Goal: Answer question/provide support

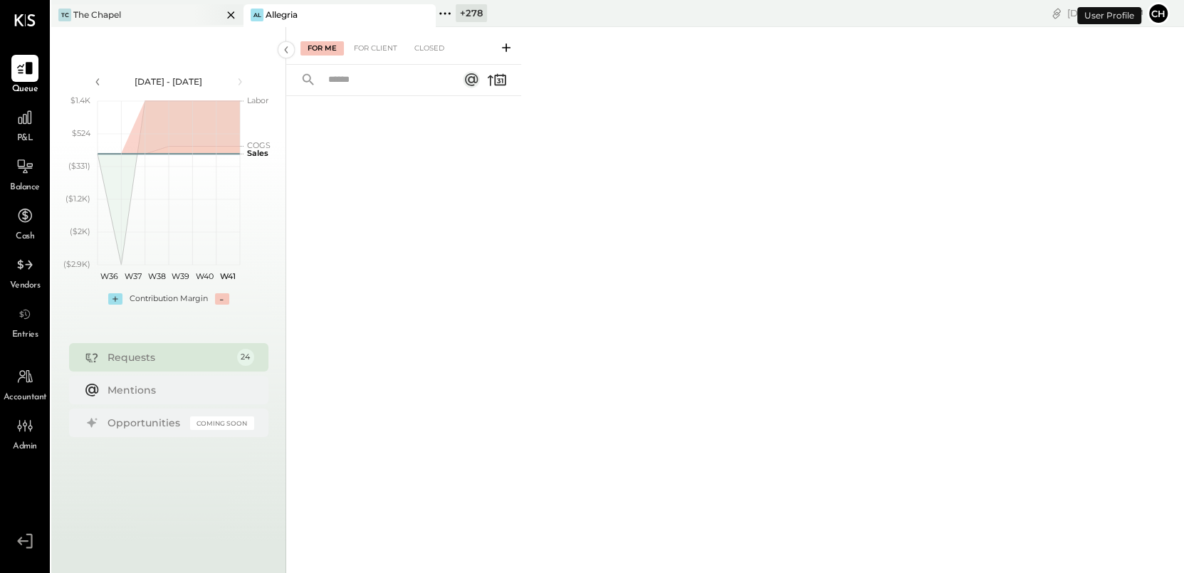
click at [182, 18] on div "TC The Chapel" at bounding box center [136, 15] width 171 height 13
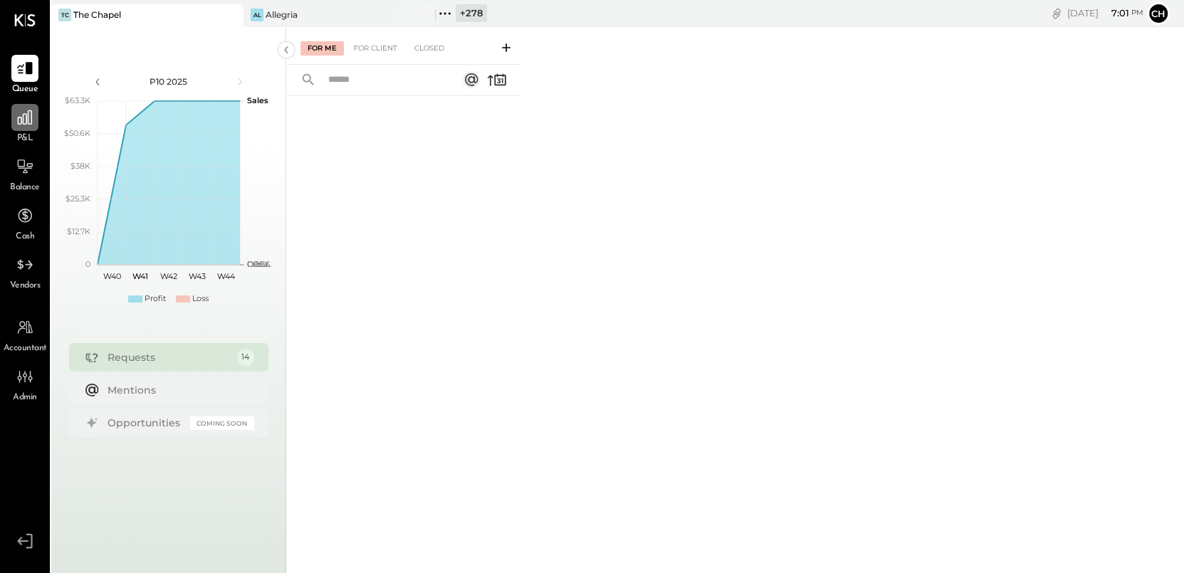
click at [26, 120] on icon at bounding box center [25, 117] width 14 height 14
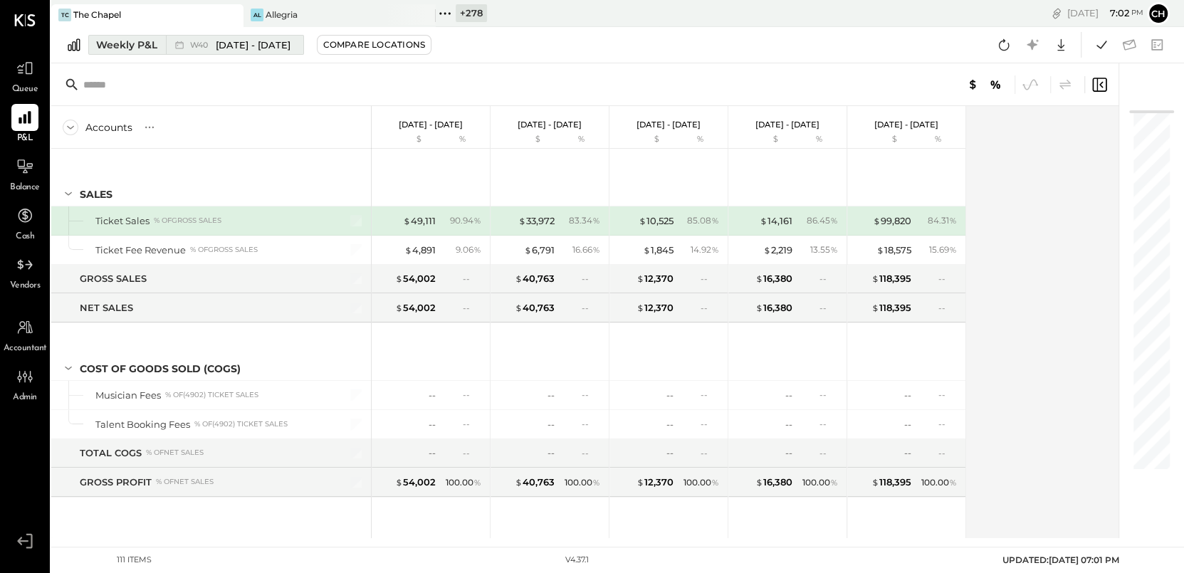
click at [146, 45] on div "Weekly P&L" at bounding box center [126, 45] width 61 height 14
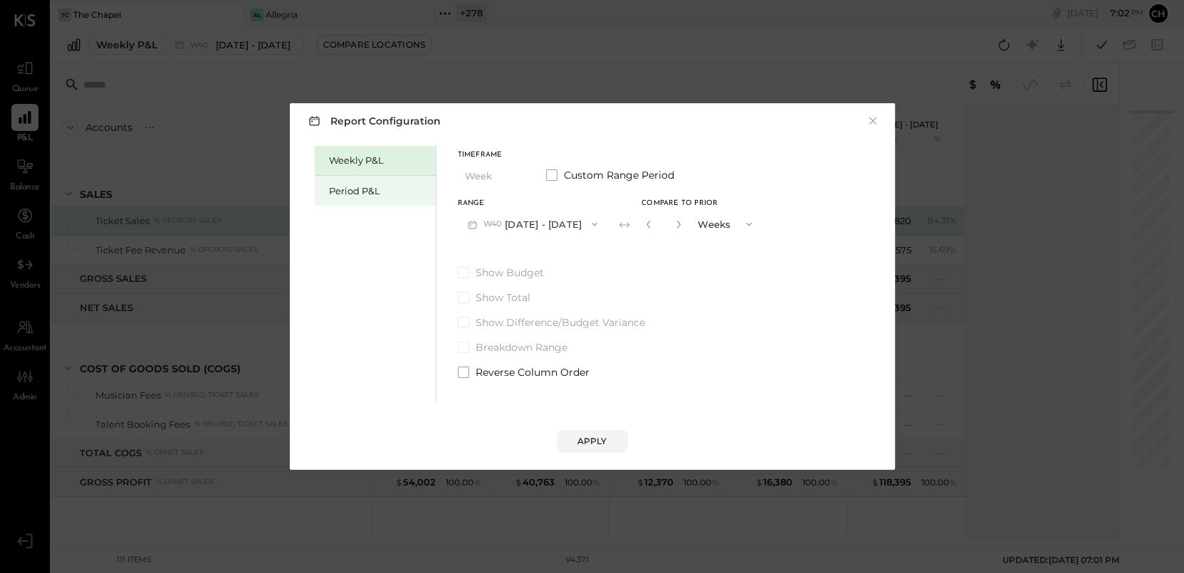
click at [377, 187] on div "Period P&L" at bounding box center [379, 191] width 100 height 14
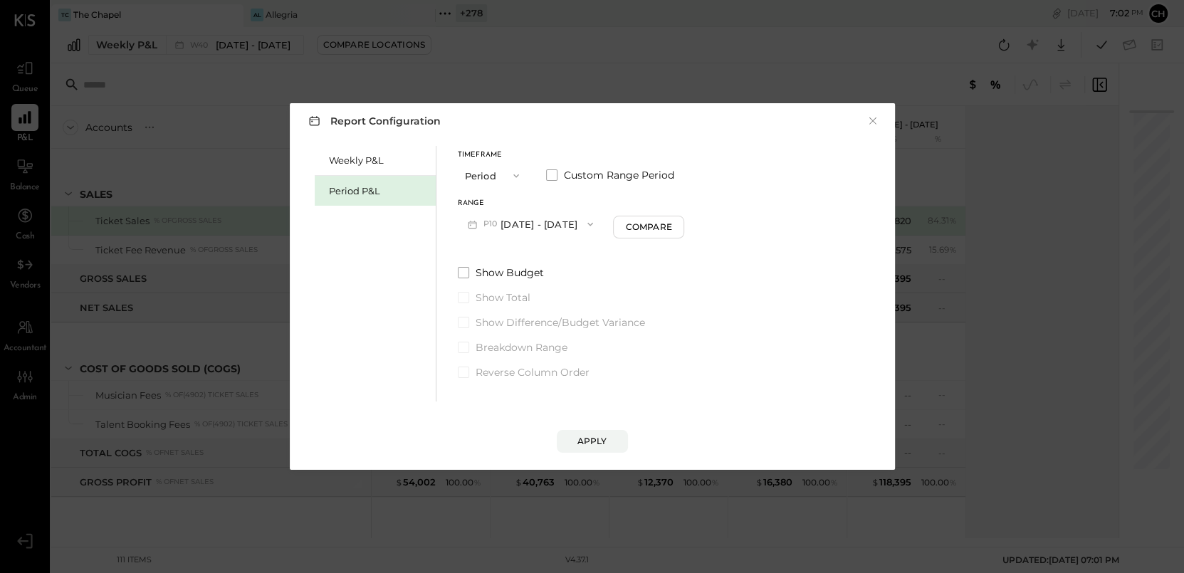
click at [493, 169] on button "Period" at bounding box center [493, 175] width 71 height 26
click at [491, 248] on div "Year" at bounding box center [494, 252] width 70 height 26
click at [493, 174] on button "Year" at bounding box center [493, 175] width 71 height 26
click at [495, 227] on div "YTD" at bounding box center [494, 227] width 70 height 26
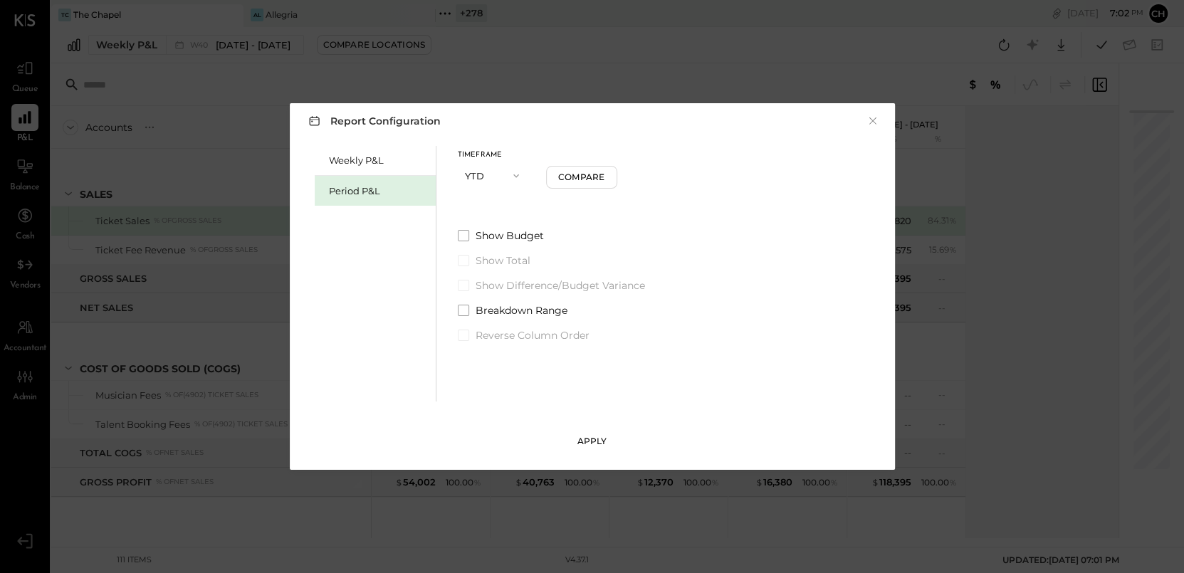
click at [598, 439] on div "Apply" at bounding box center [592, 441] width 30 height 12
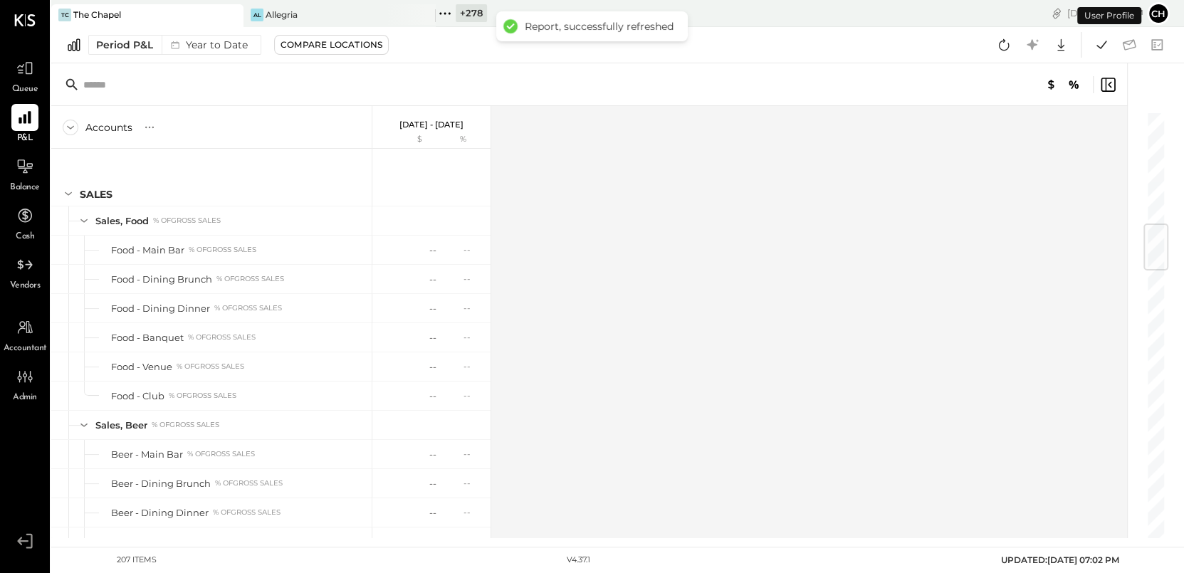
scroll to position [940, 0]
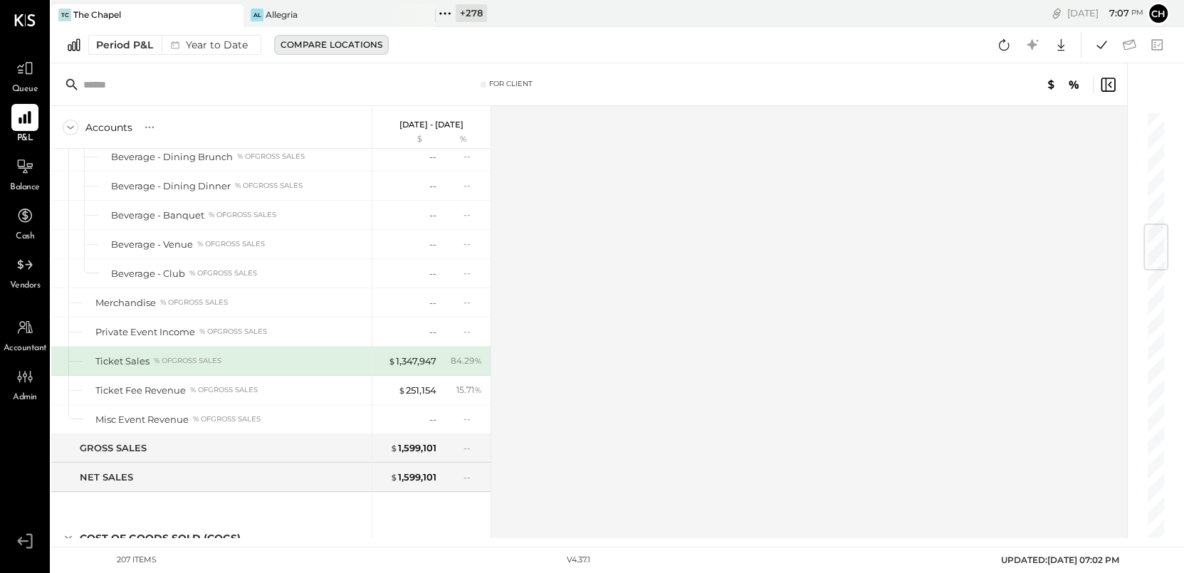
click at [302, 42] on div "Compare Locations" at bounding box center [332, 44] width 102 height 12
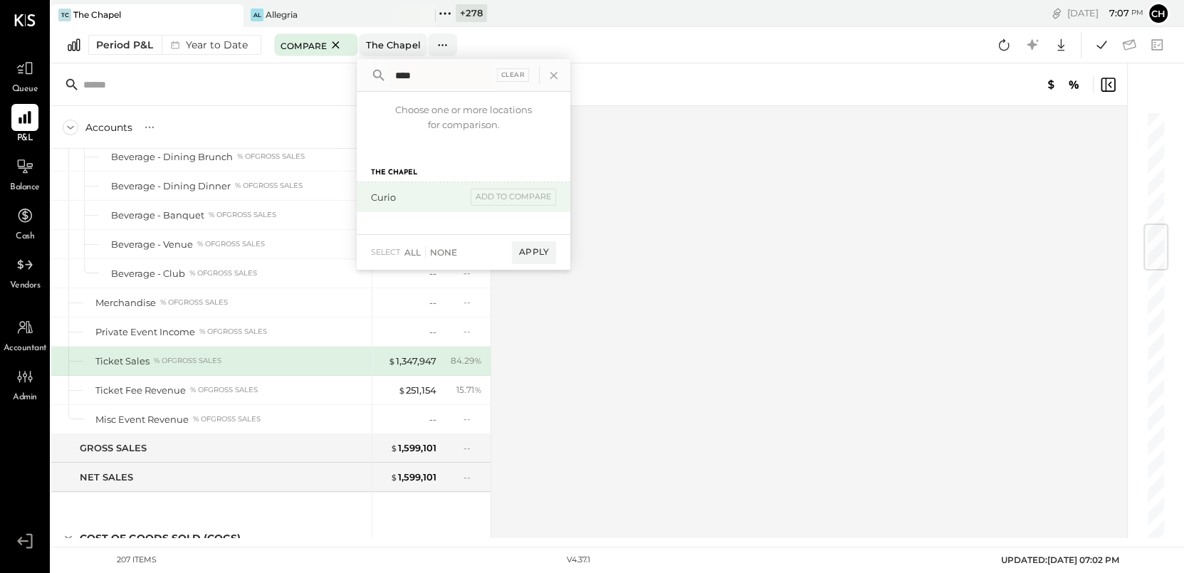
type input "****"
click at [407, 185] on div "Curio add to compare" at bounding box center [464, 197] width 214 height 30
click at [497, 189] on div "add to compare" at bounding box center [513, 197] width 85 height 17
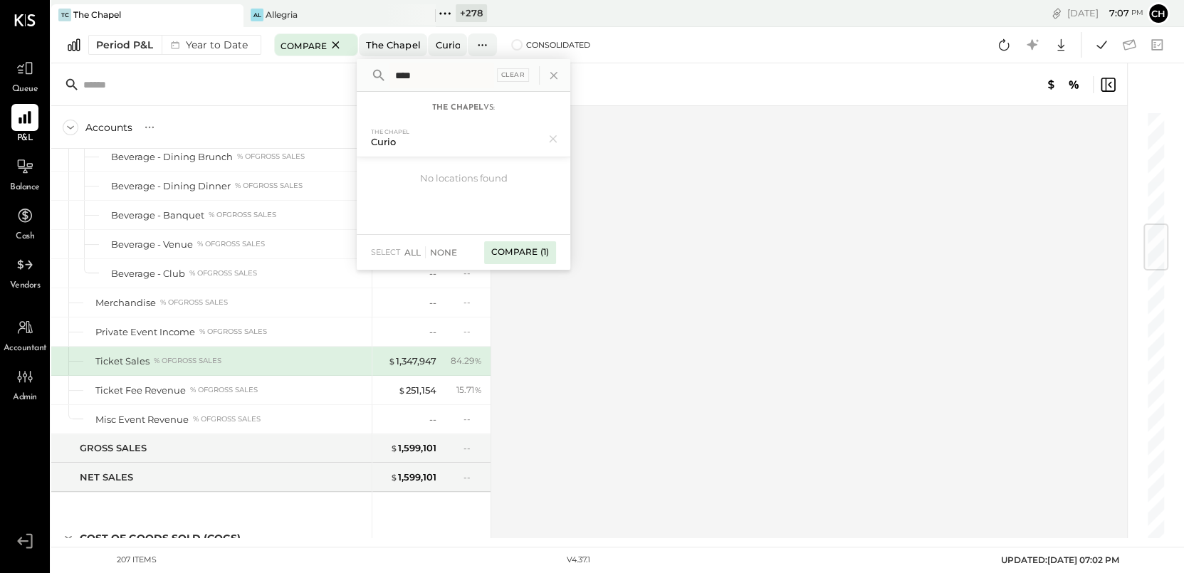
click at [526, 254] on div "Compare (1)" at bounding box center [520, 252] width 72 height 23
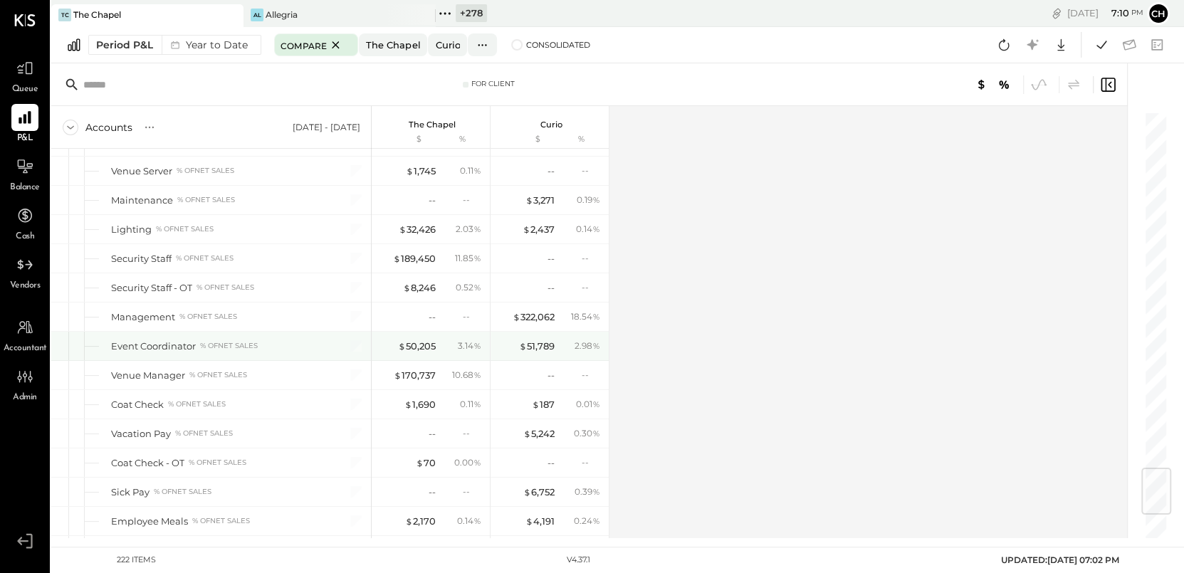
scroll to position [3027, 0]
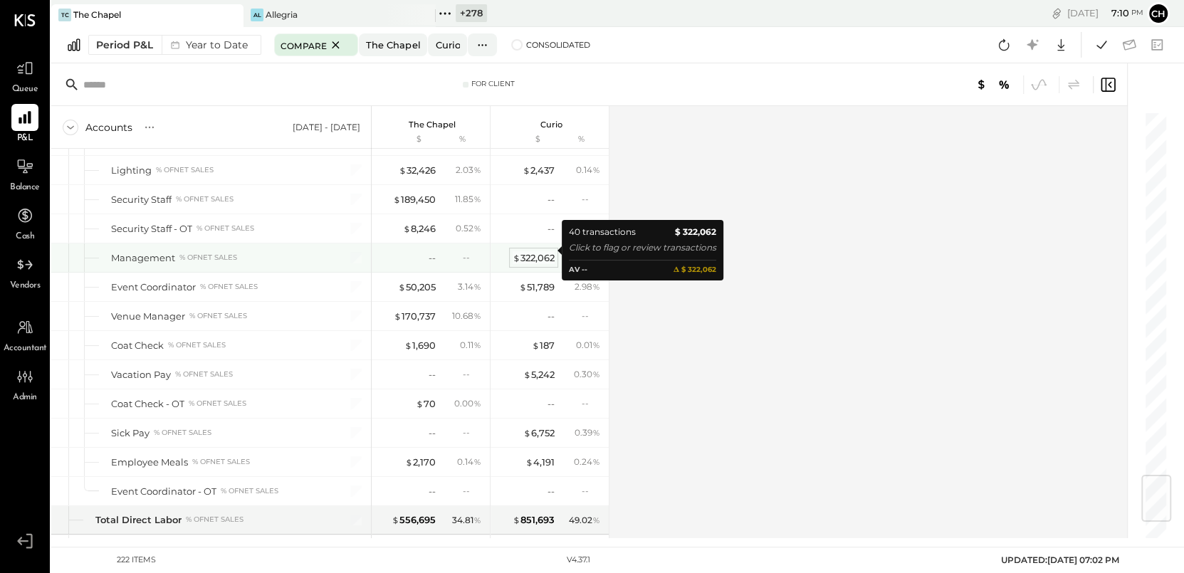
click at [540, 253] on div "$ 322,062" at bounding box center [534, 258] width 42 height 14
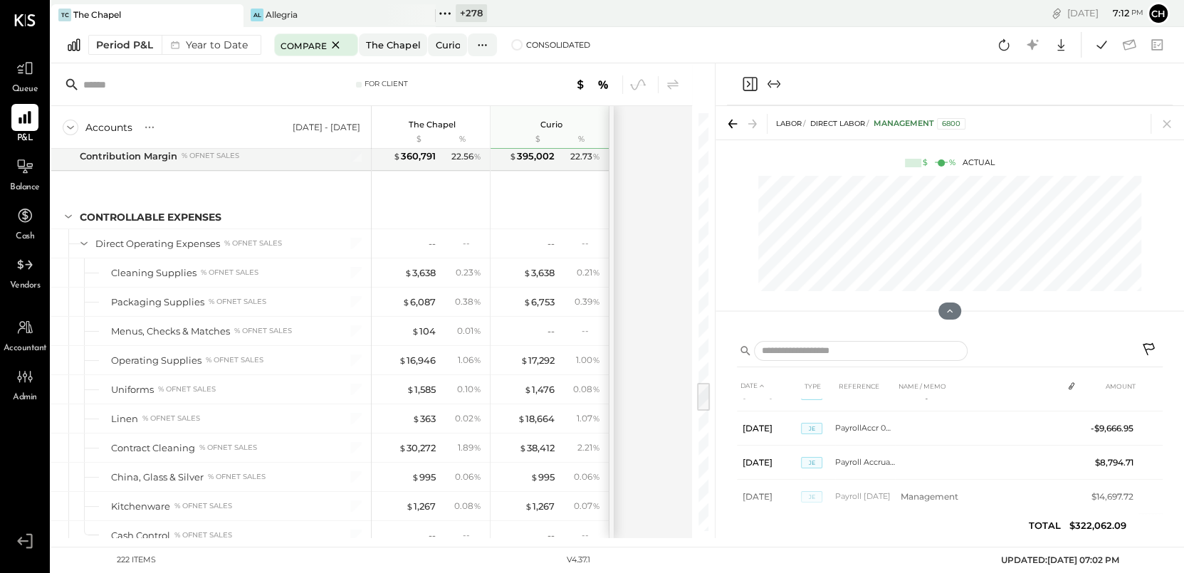
scroll to position [3839, 0]
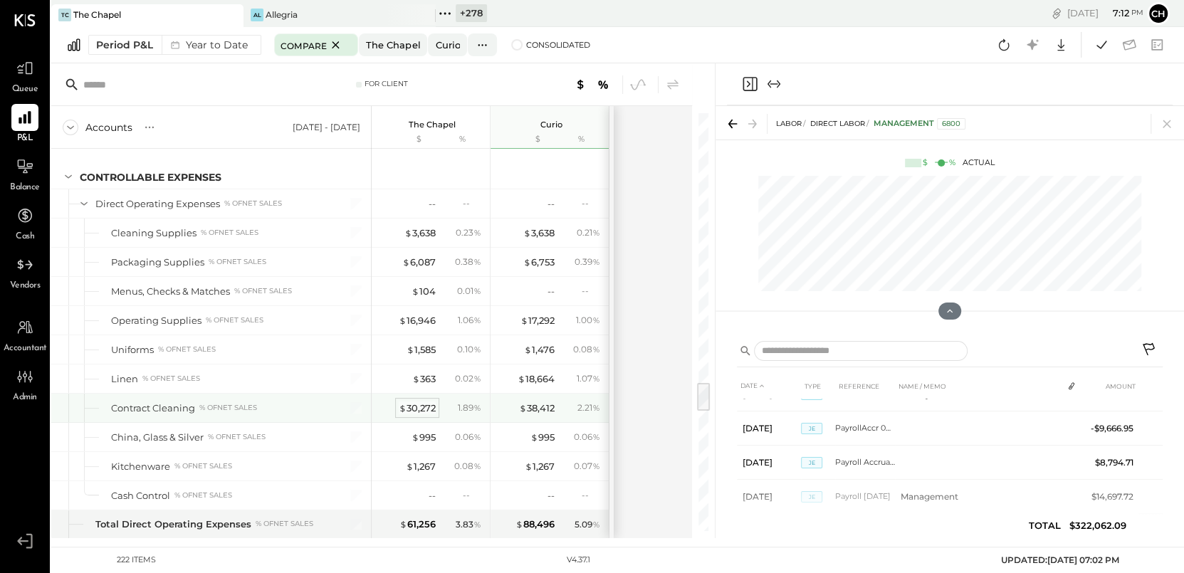
click at [415, 402] on div "$ 30,272" at bounding box center [417, 409] width 37 height 14
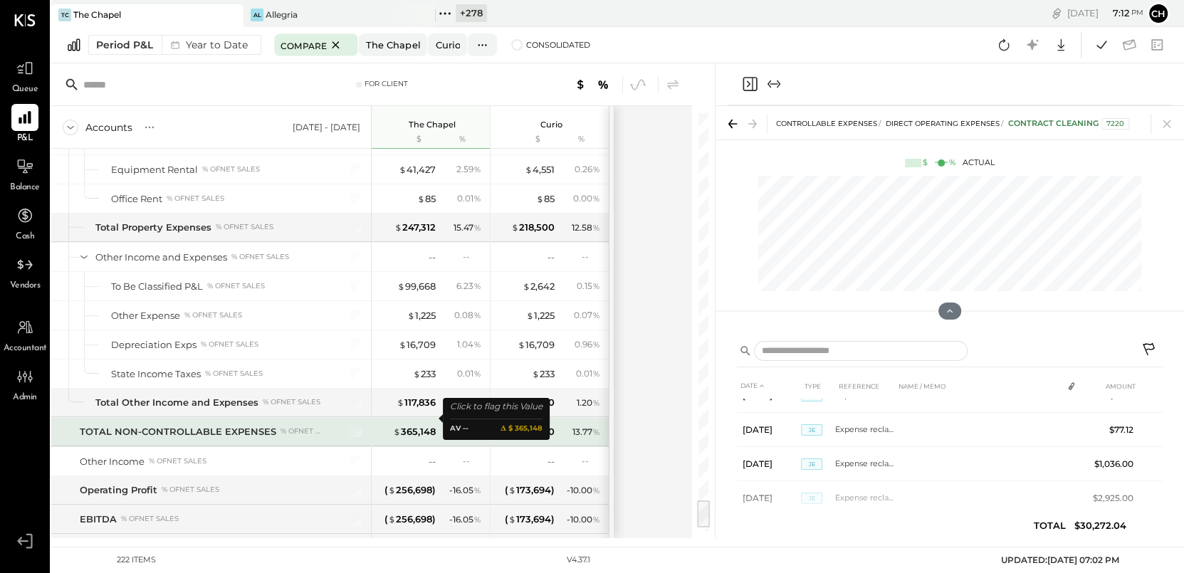
scroll to position [5504, 0]
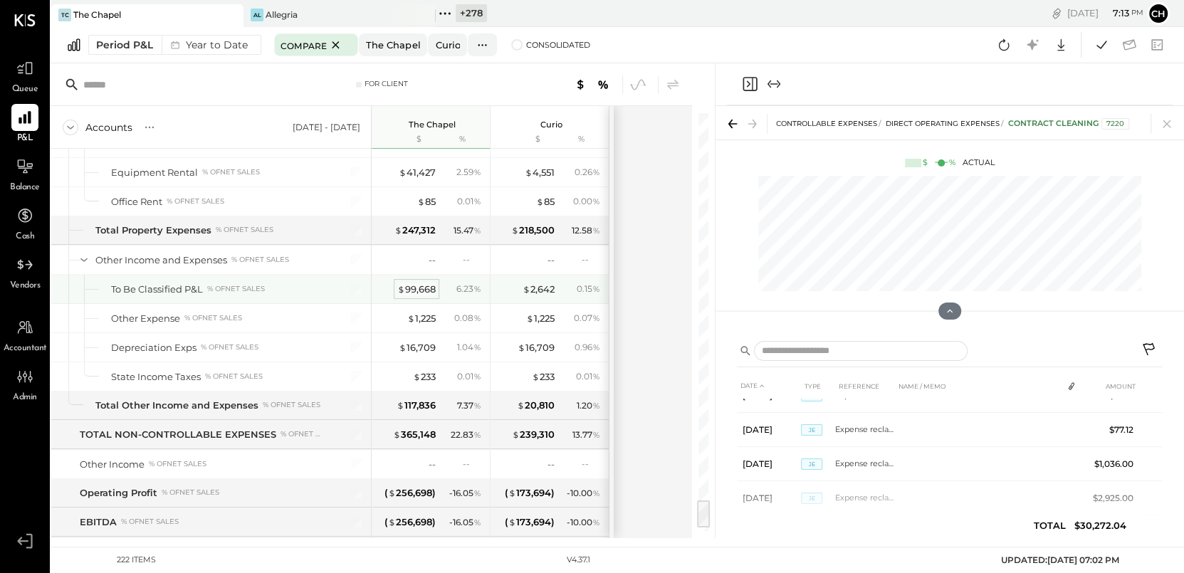
click at [424, 283] on div "$ 99,668" at bounding box center [416, 290] width 38 height 14
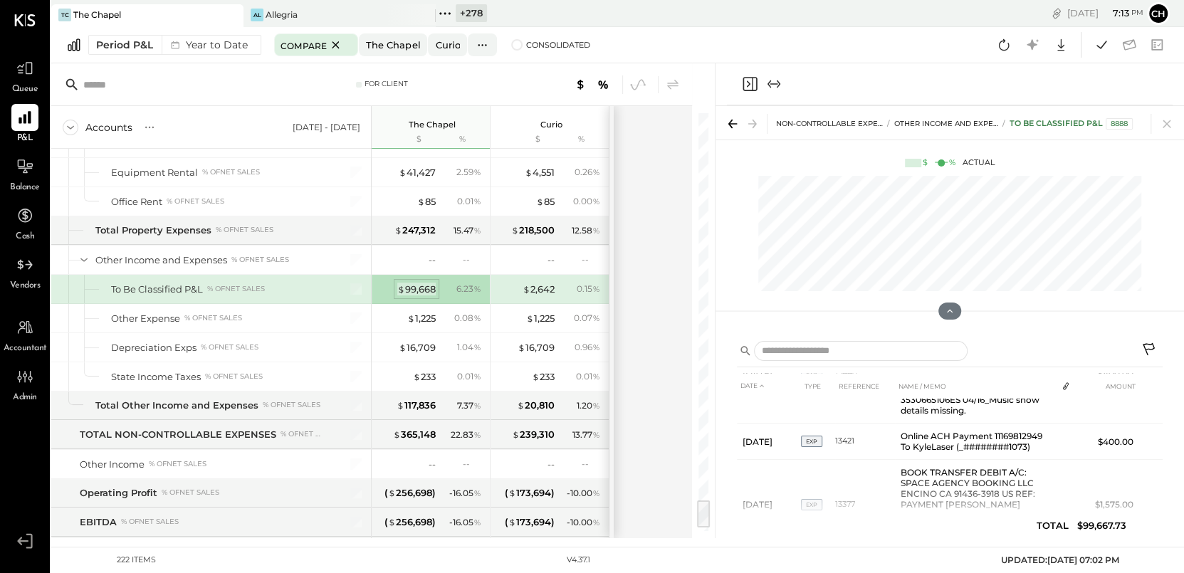
scroll to position [2263, 0]
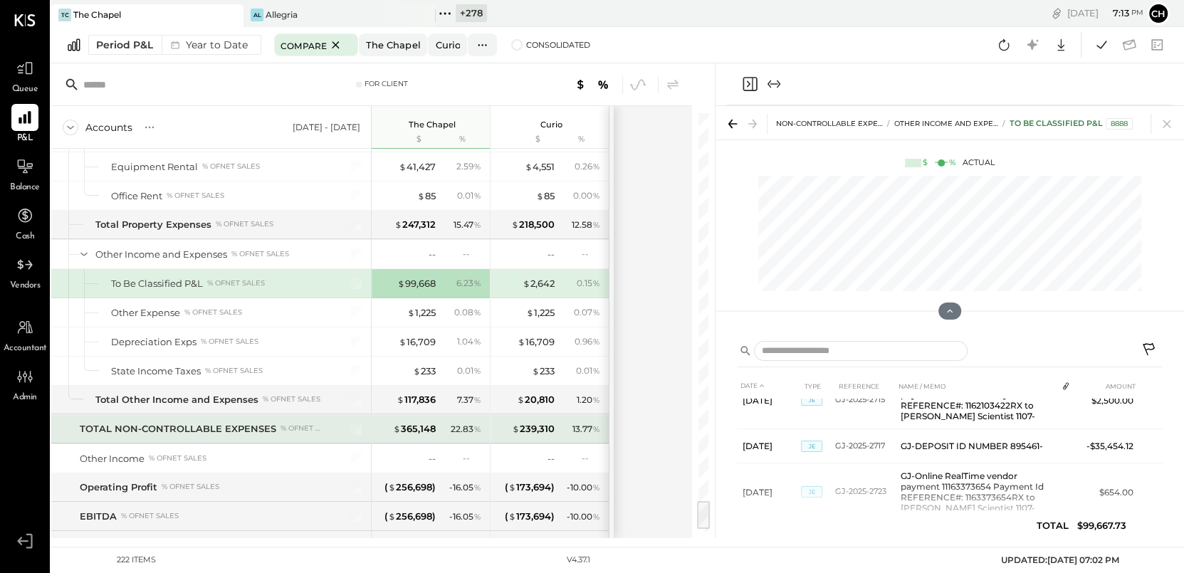
scroll to position [5519, 0]
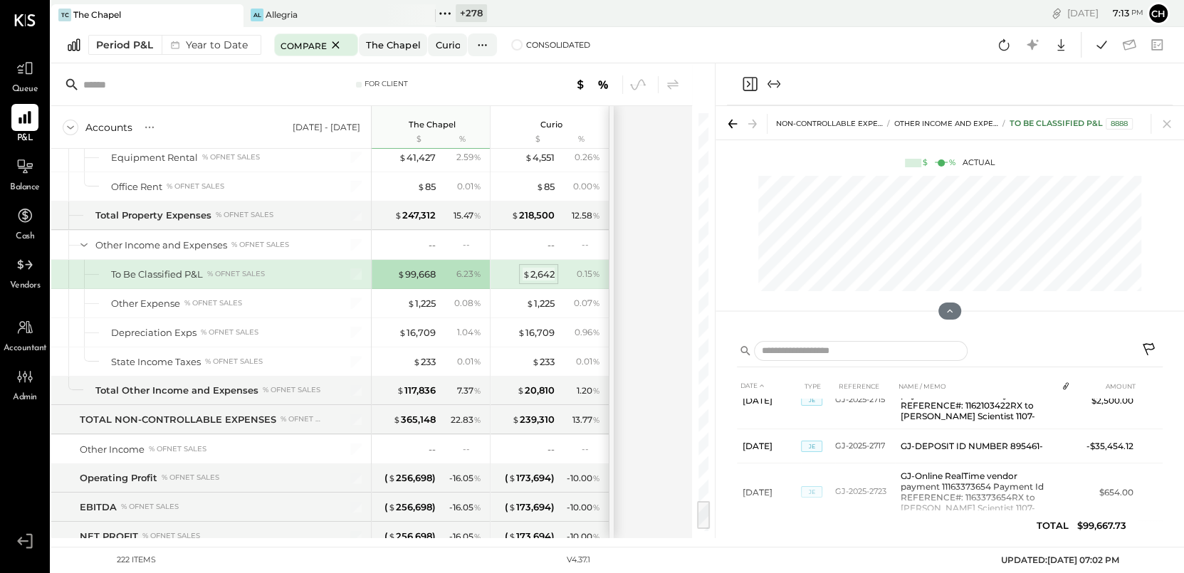
click at [536, 268] on div "$ 2,642" at bounding box center [539, 275] width 32 height 14
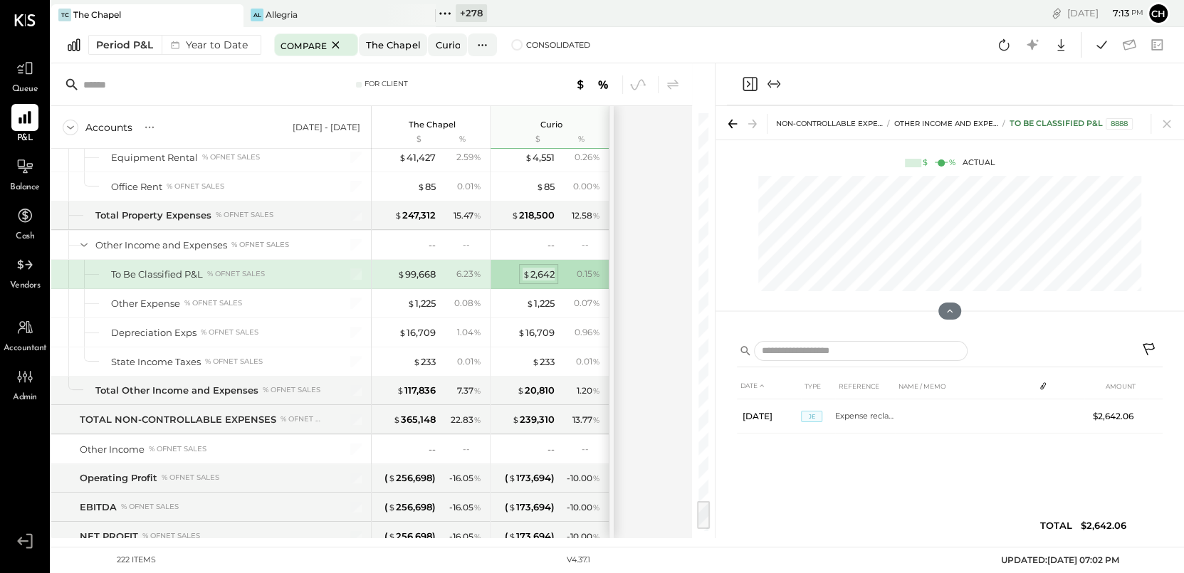
scroll to position [0, 0]
click at [427, 268] on div "$ 99,668" at bounding box center [416, 275] width 38 height 14
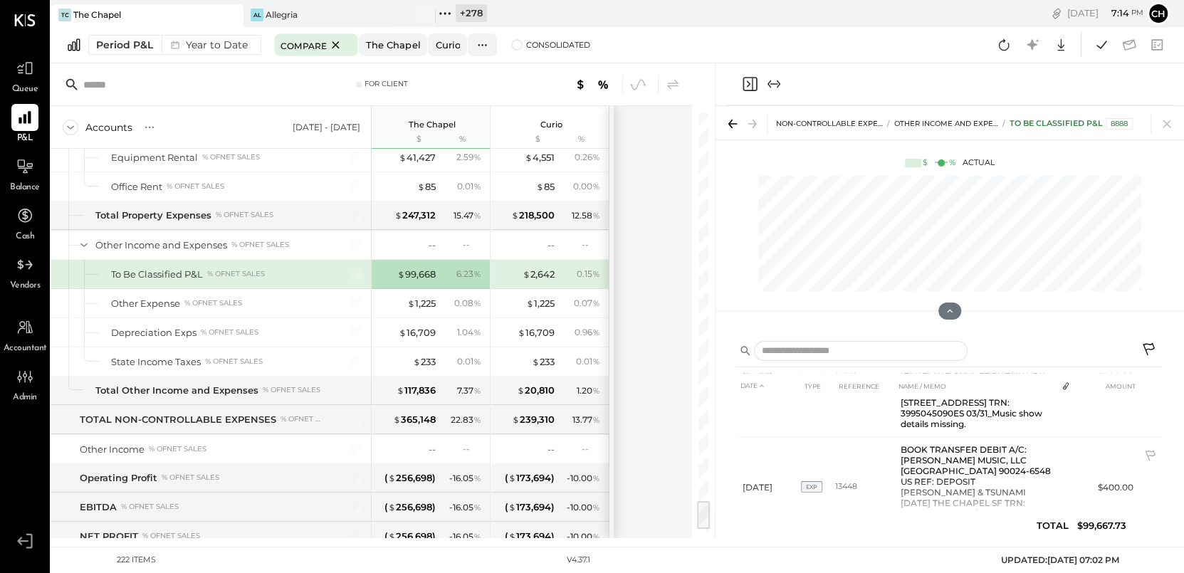
scroll to position [1250, 0]
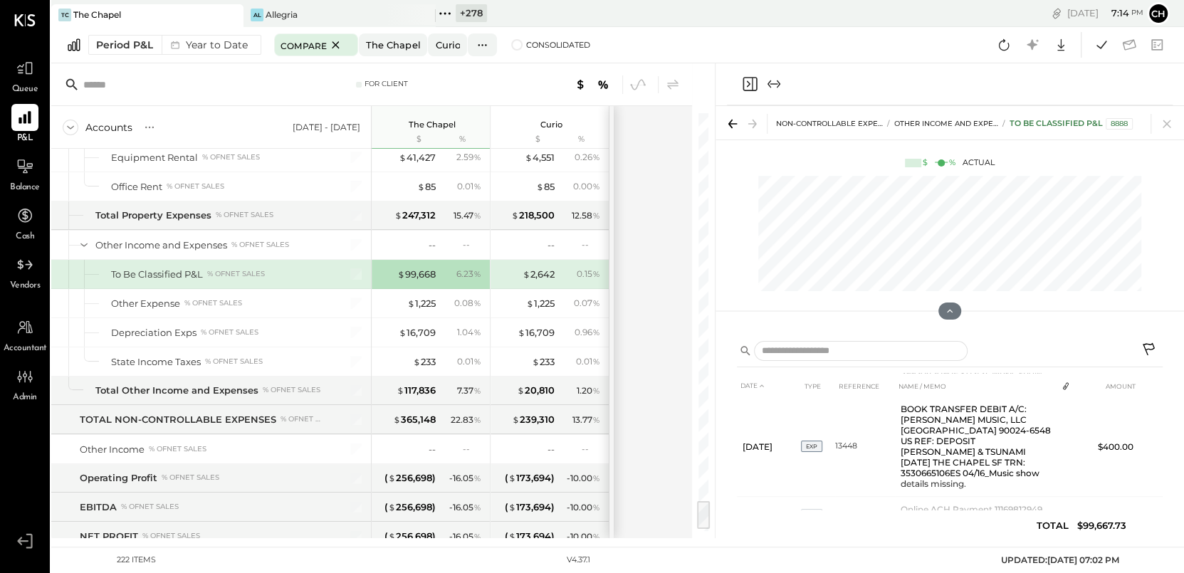
click at [1149, 345] on icon at bounding box center [1149, 349] width 12 height 12
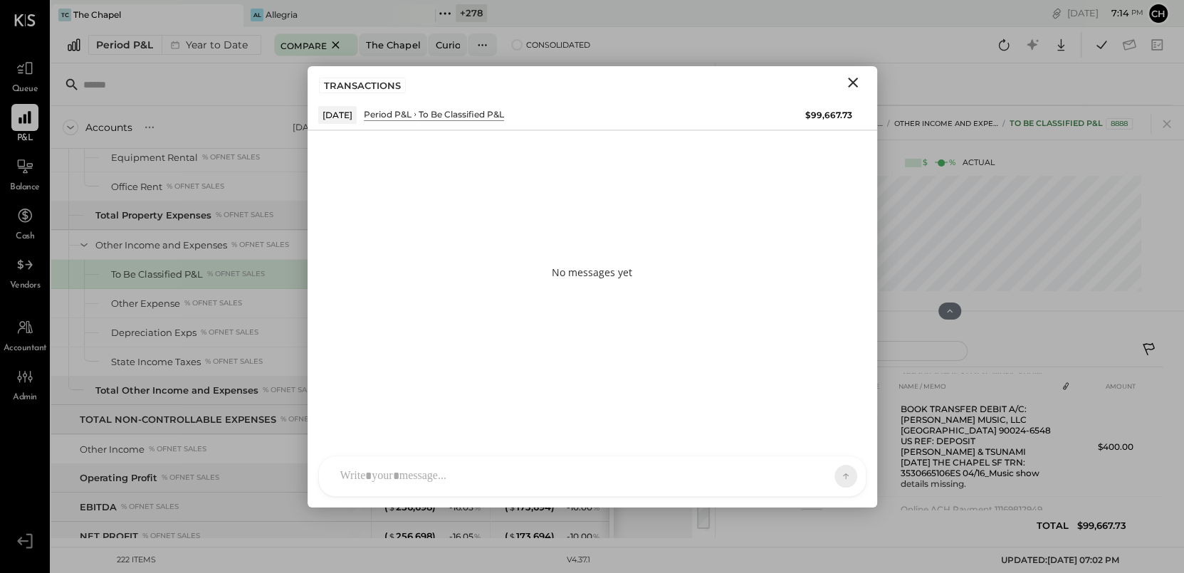
click at [706, 483] on div at bounding box center [579, 476] width 493 height 31
type input "****"
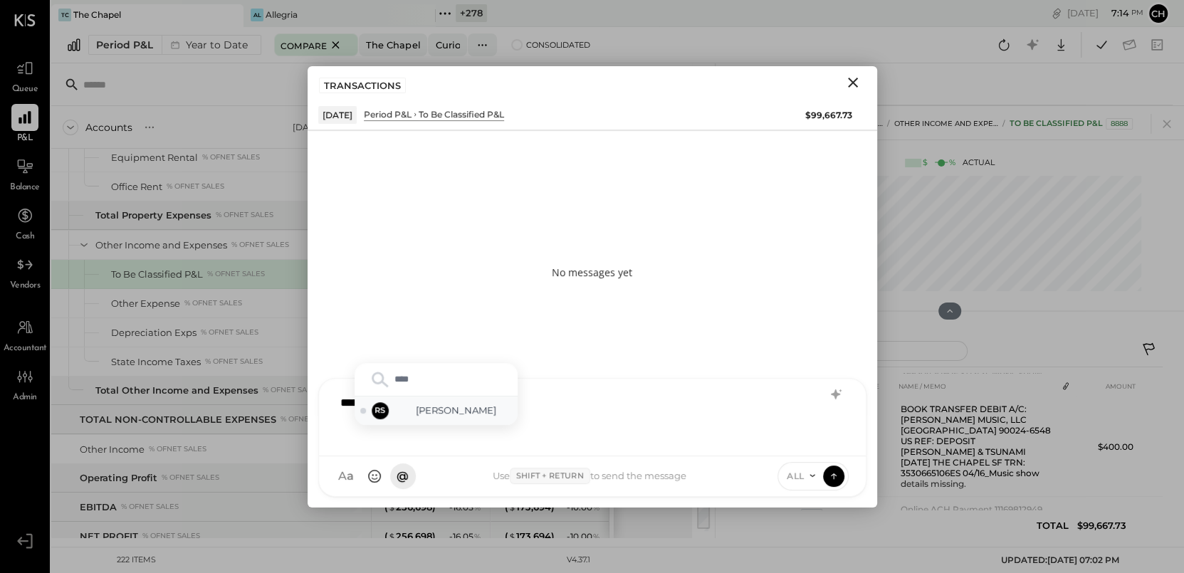
click at [459, 413] on span "[PERSON_NAME]" at bounding box center [456, 411] width 112 height 14
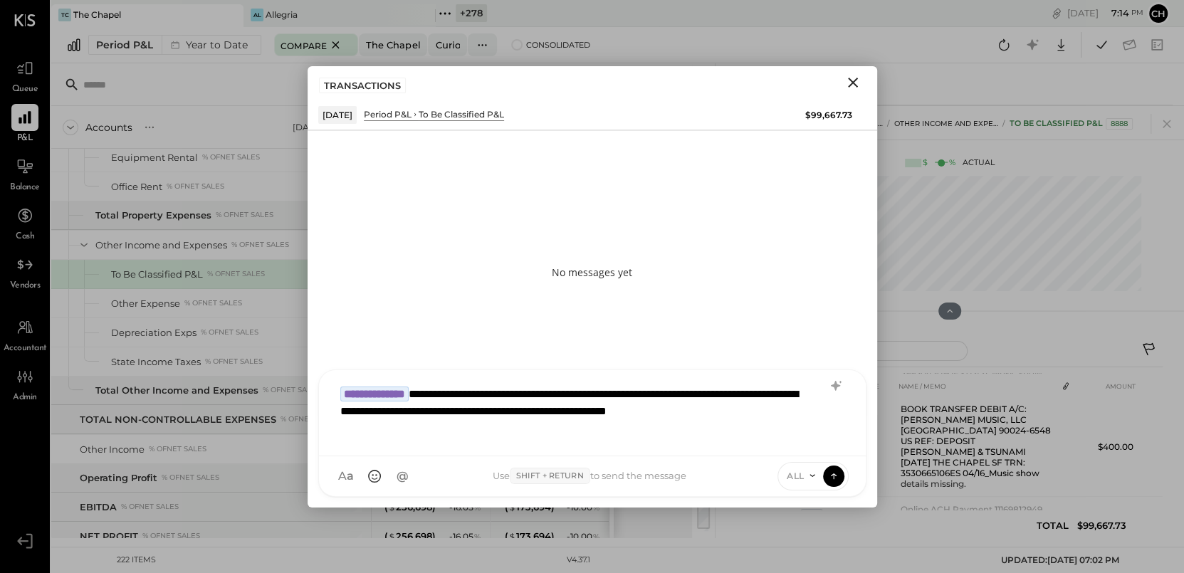
click at [807, 474] on icon at bounding box center [812, 475] width 11 height 11
click at [804, 444] on div "INTERNAL" at bounding box center [820, 440] width 84 height 23
click at [830, 472] on icon at bounding box center [833, 475] width 13 height 14
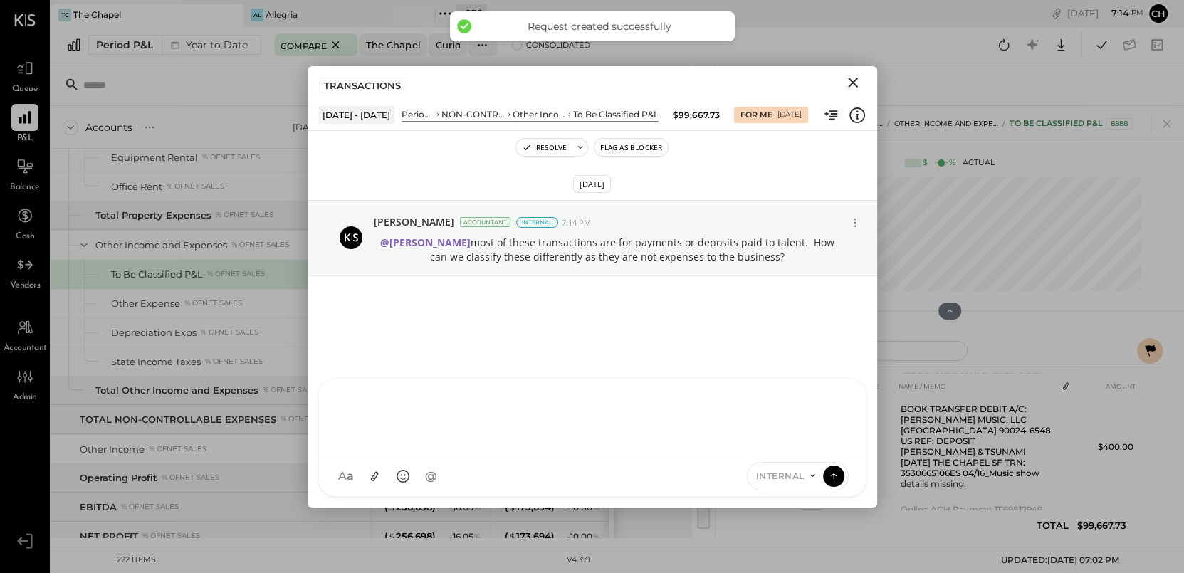
click at [854, 78] on icon "Close" at bounding box center [852, 82] width 17 height 17
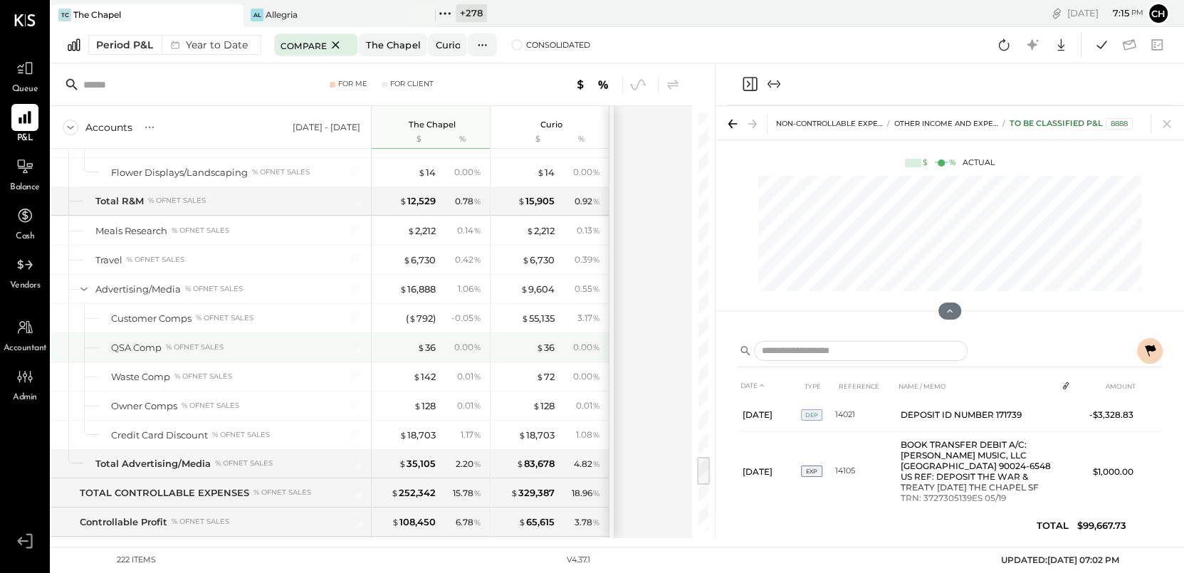
scroll to position [4868, 0]
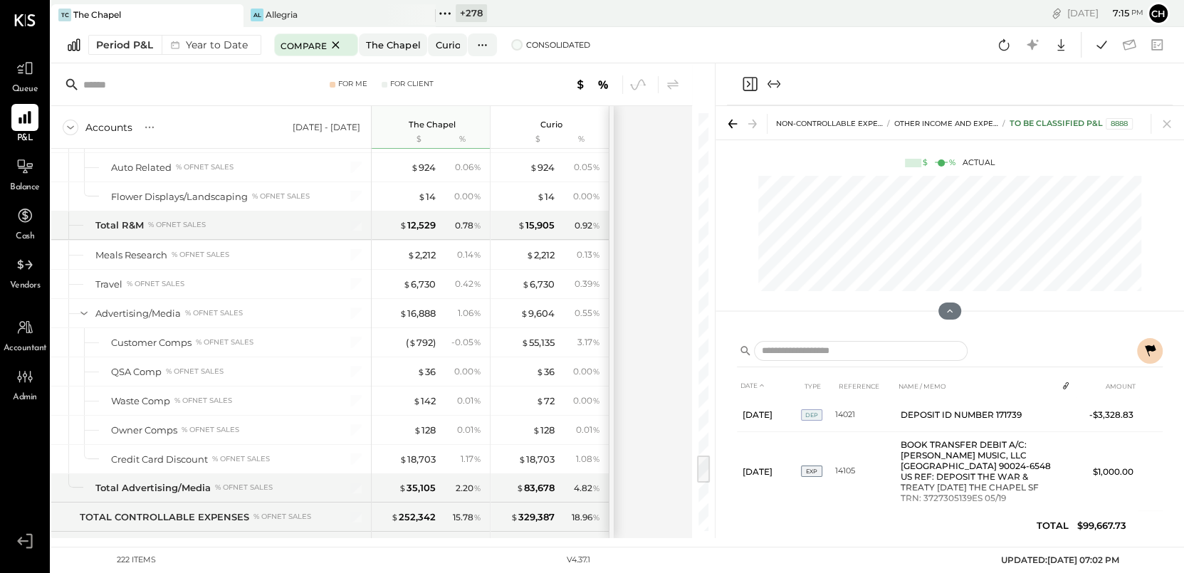
click at [511, 46] on span at bounding box center [516, 44] width 11 height 11
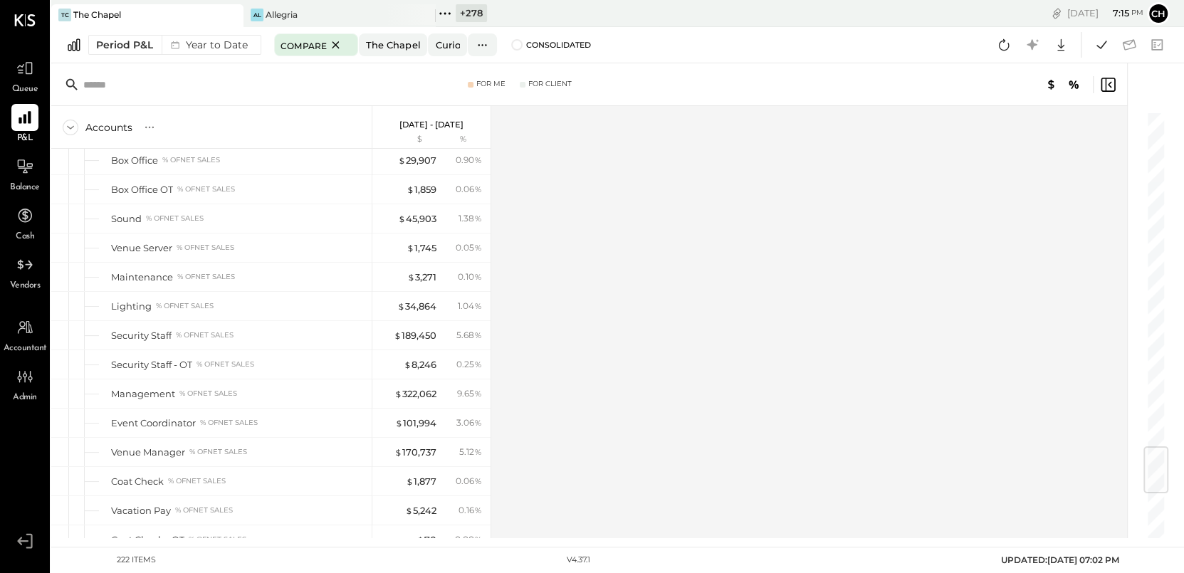
scroll to position [2987, 0]
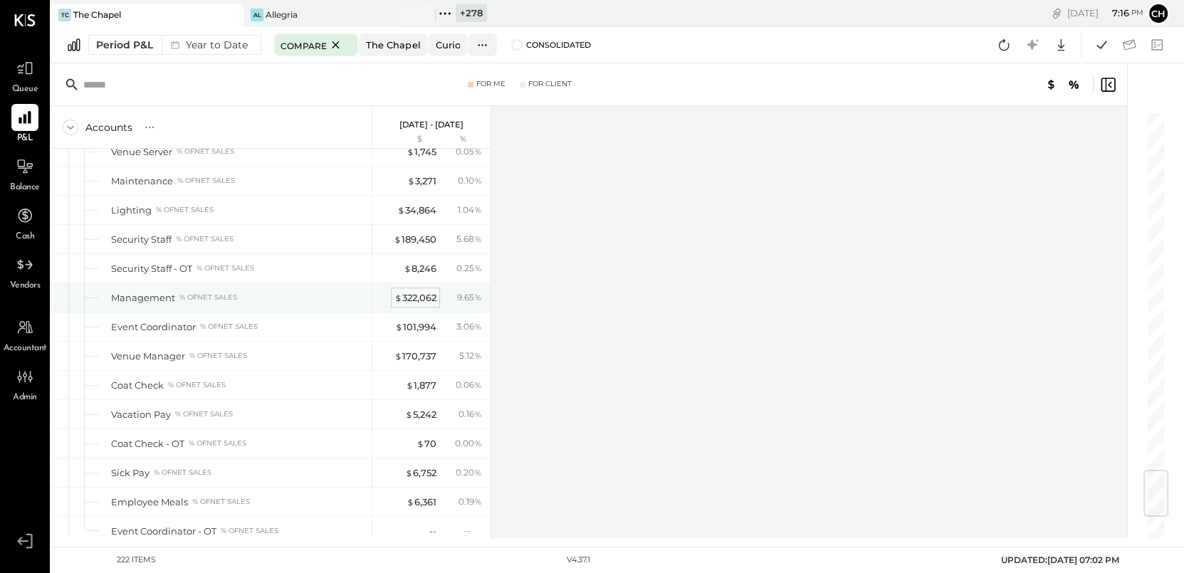
click at [424, 291] on div "$ 322,062" at bounding box center [415, 298] width 42 height 14
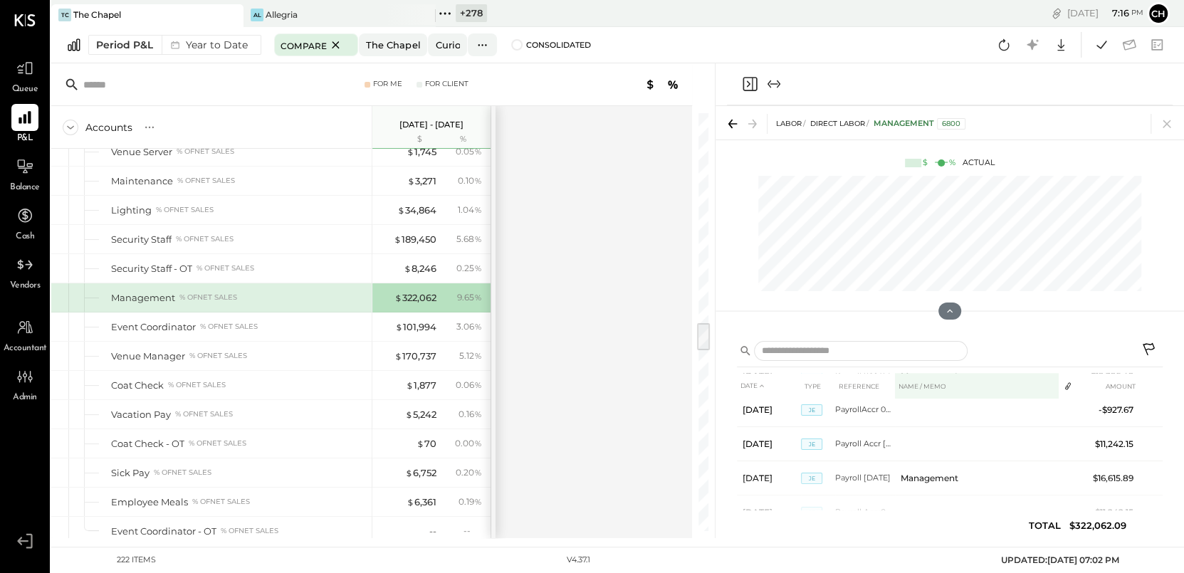
scroll to position [1504, 0]
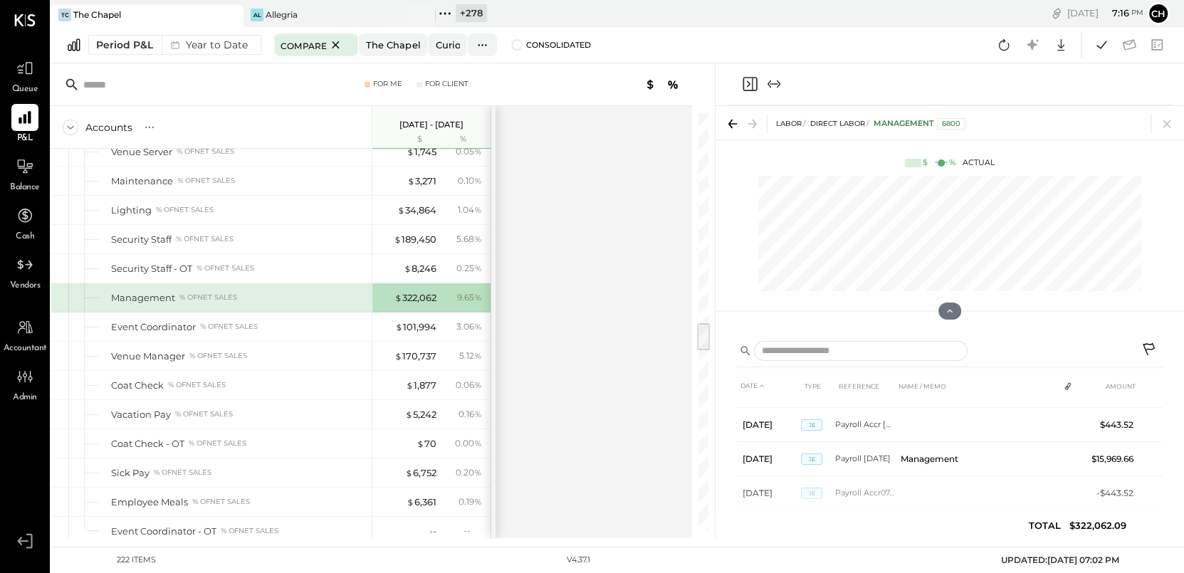
click at [752, 85] on icon "Close panel" at bounding box center [750, 84] width 14 height 14
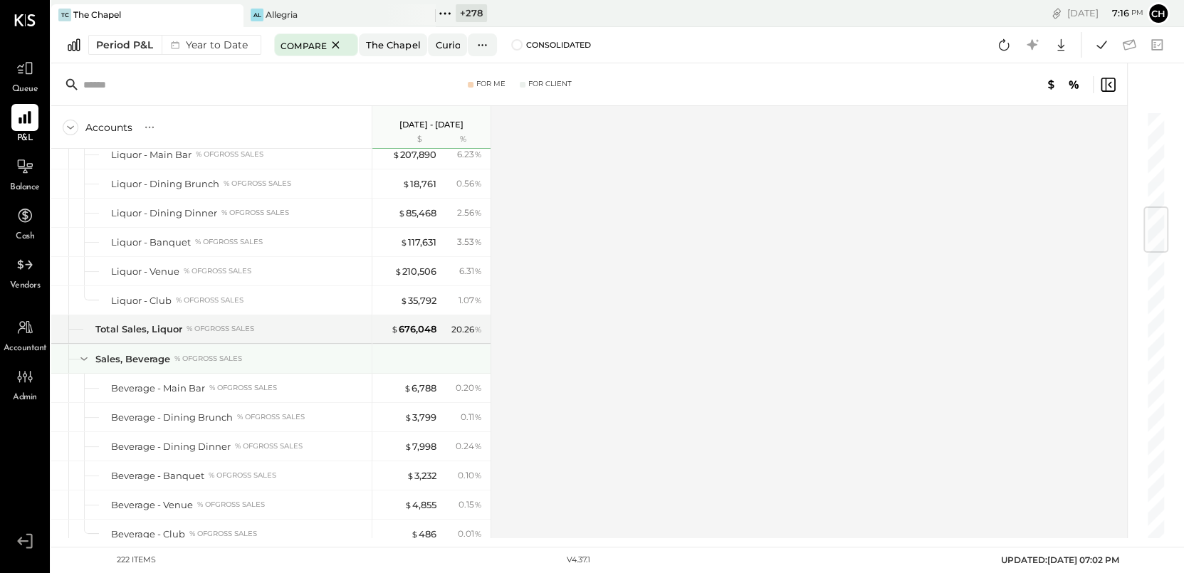
scroll to position [938, 0]
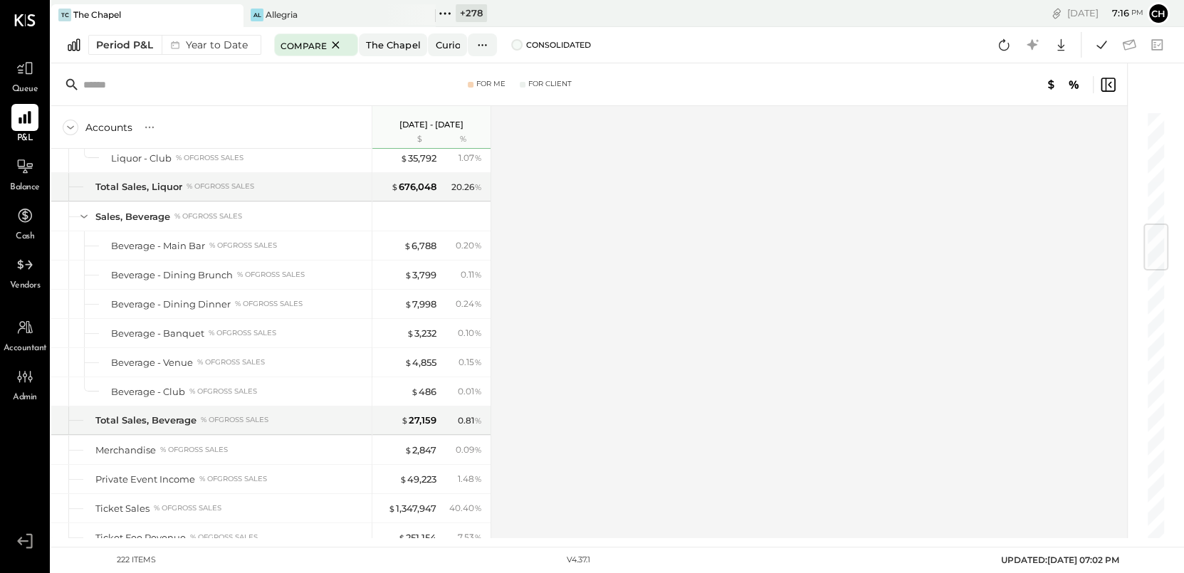
click at [516, 46] on span at bounding box center [516, 44] width 11 height 11
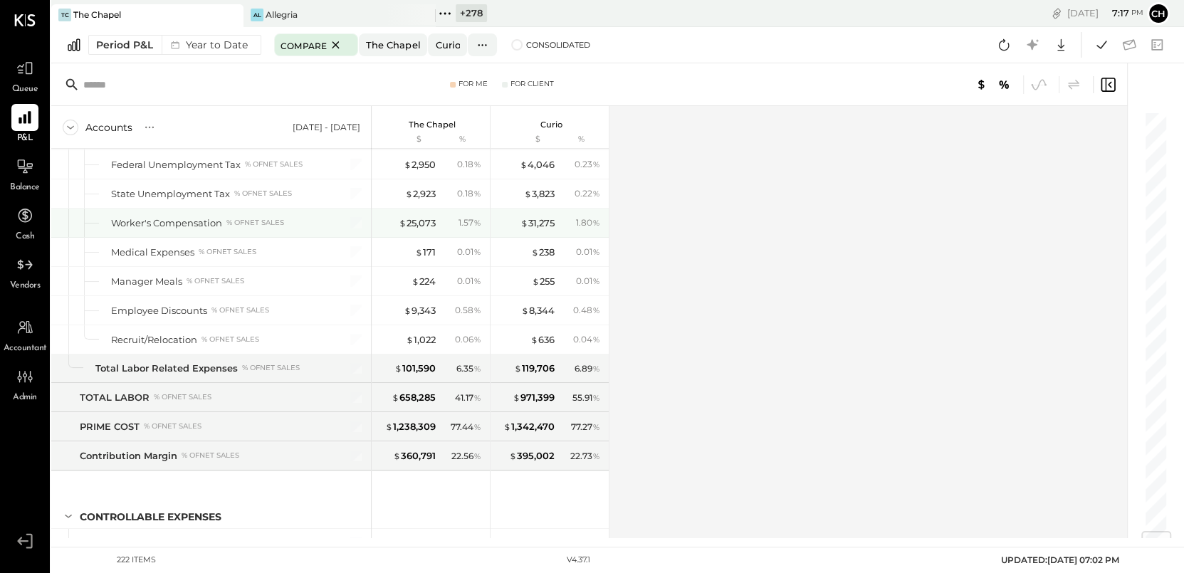
scroll to position [3454, 0]
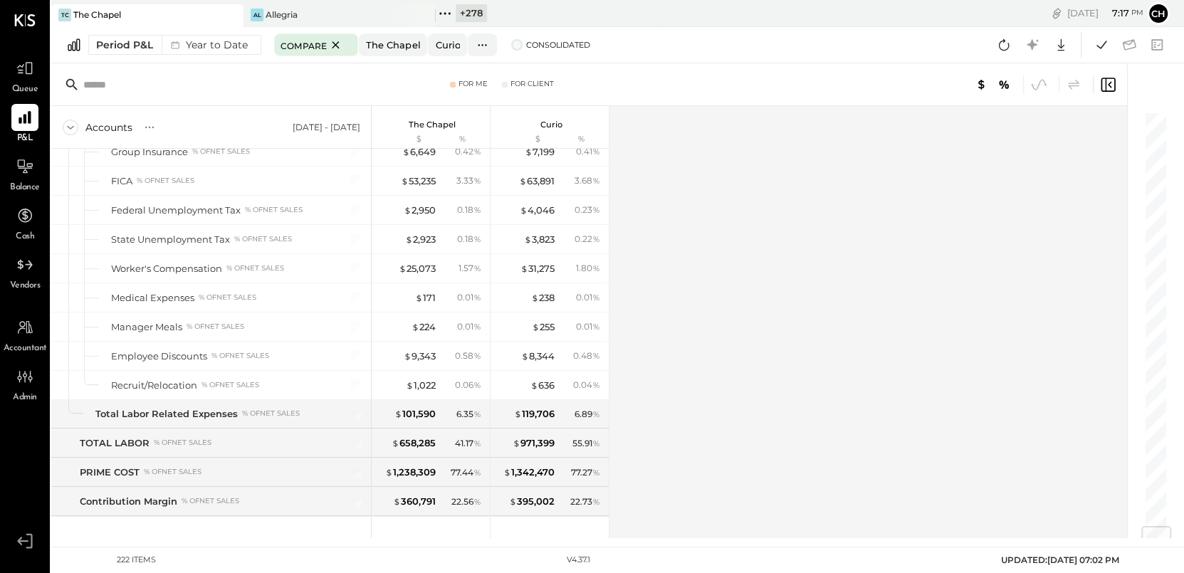
click at [511, 44] on span at bounding box center [516, 44] width 11 height 11
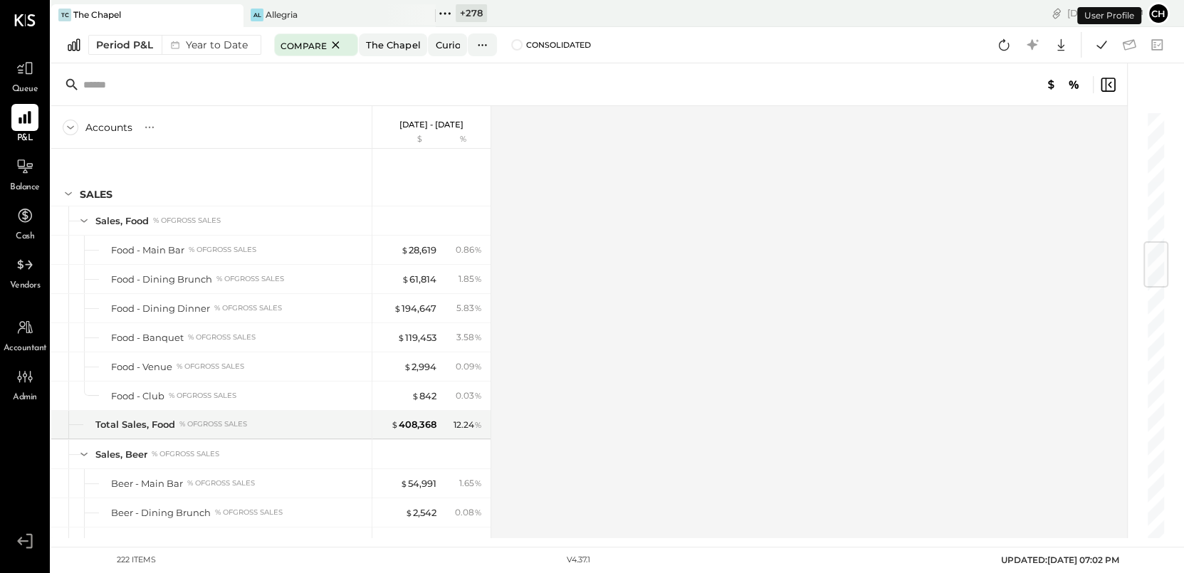
scroll to position [1086, 0]
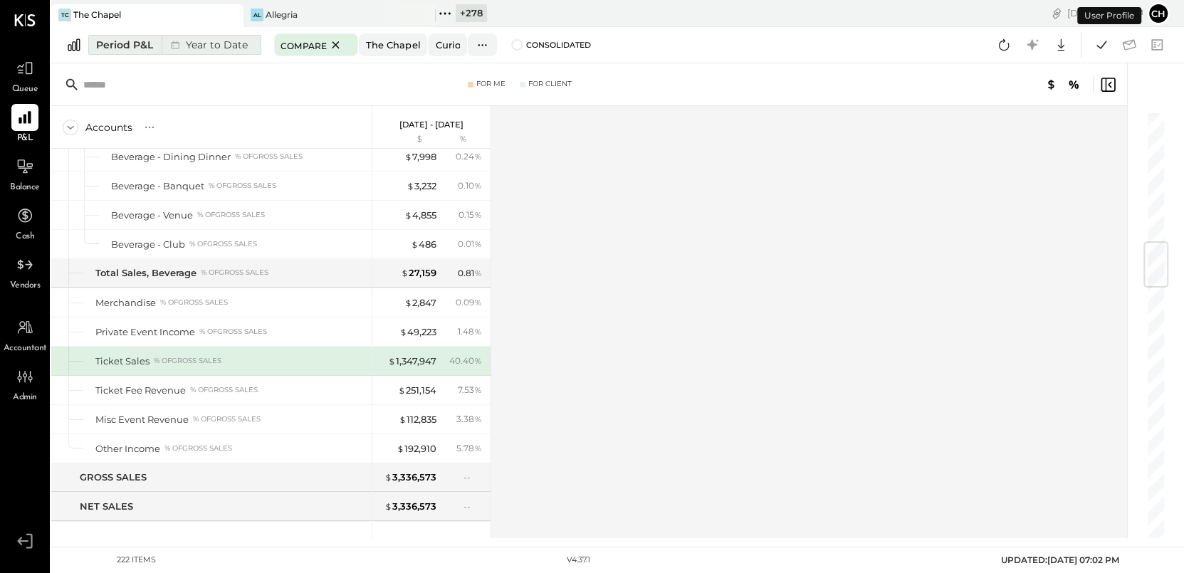
click at [140, 46] on div "Period P&L" at bounding box center [124, 45] width 57 height 14
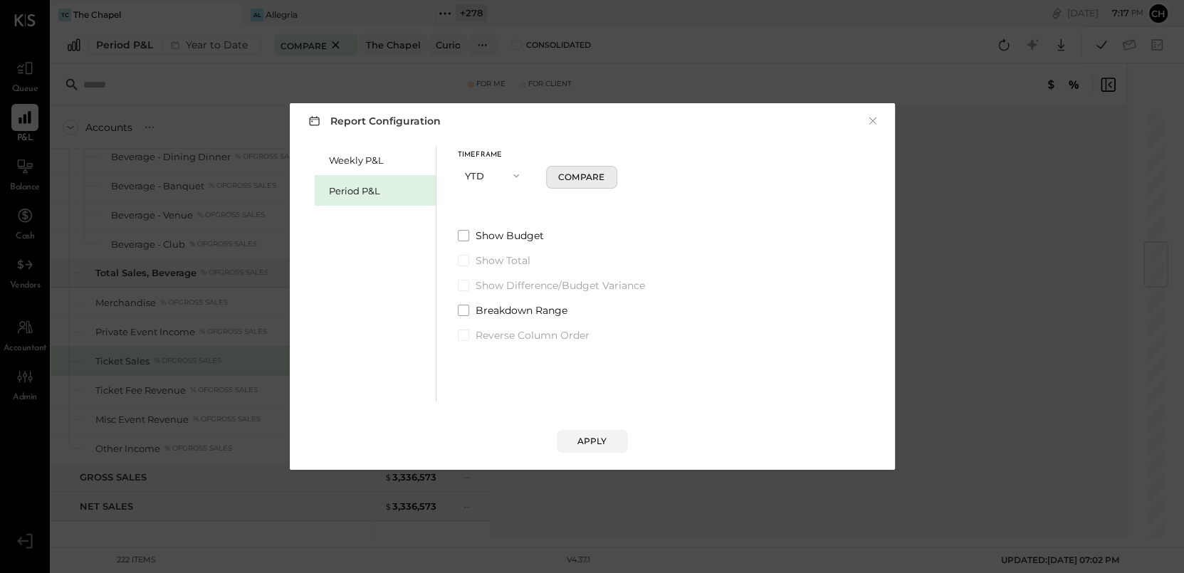
click at [593, 171] on div "Compare" at bounding box center [581, 177] width 46 height 12
click at [604, 448] on button "Apply" at bounding box center [592, 441] width 71 height 23
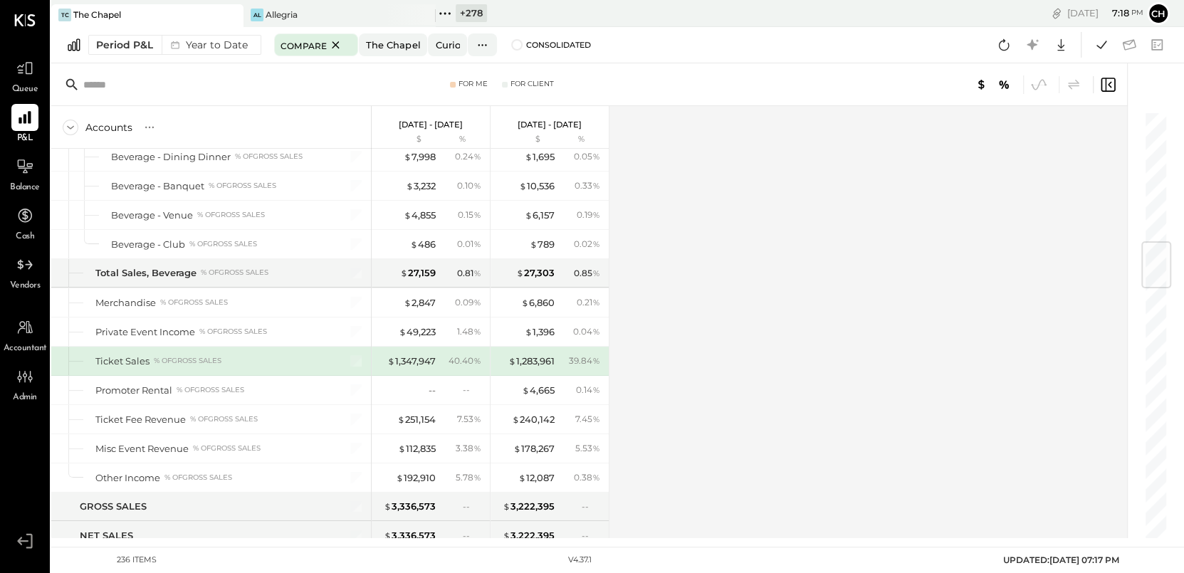
scroll to position [1154, 0]
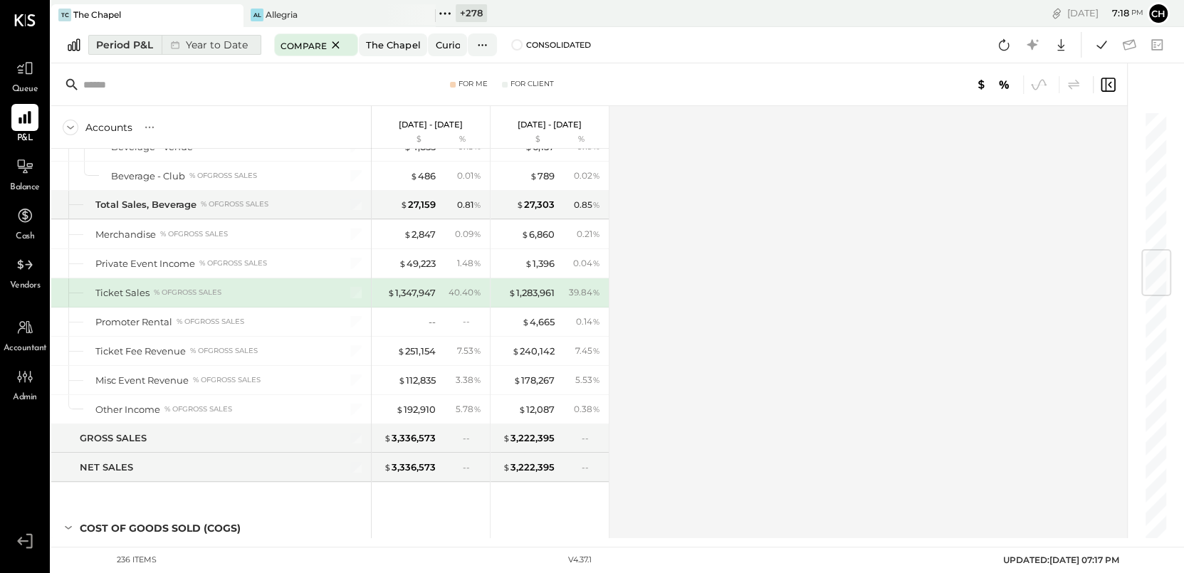
click at [141, 47] on div "Period P&L" at bounding box center [124, 45] width 57 height 14
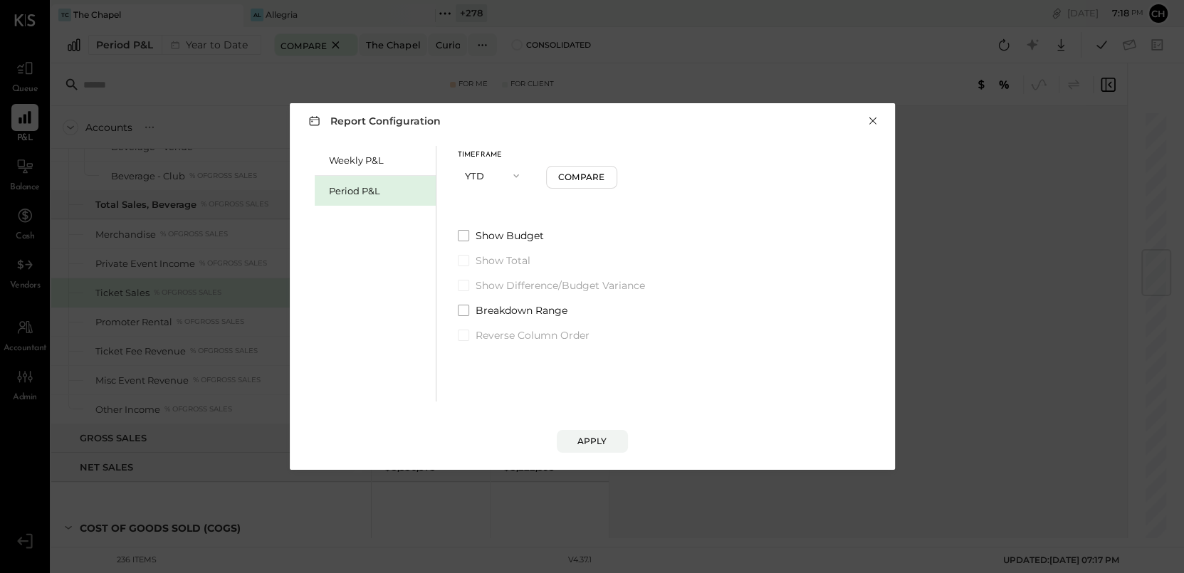
click at [876, 122] on button "×" at bounding box center [872, 121] width 13 height 14
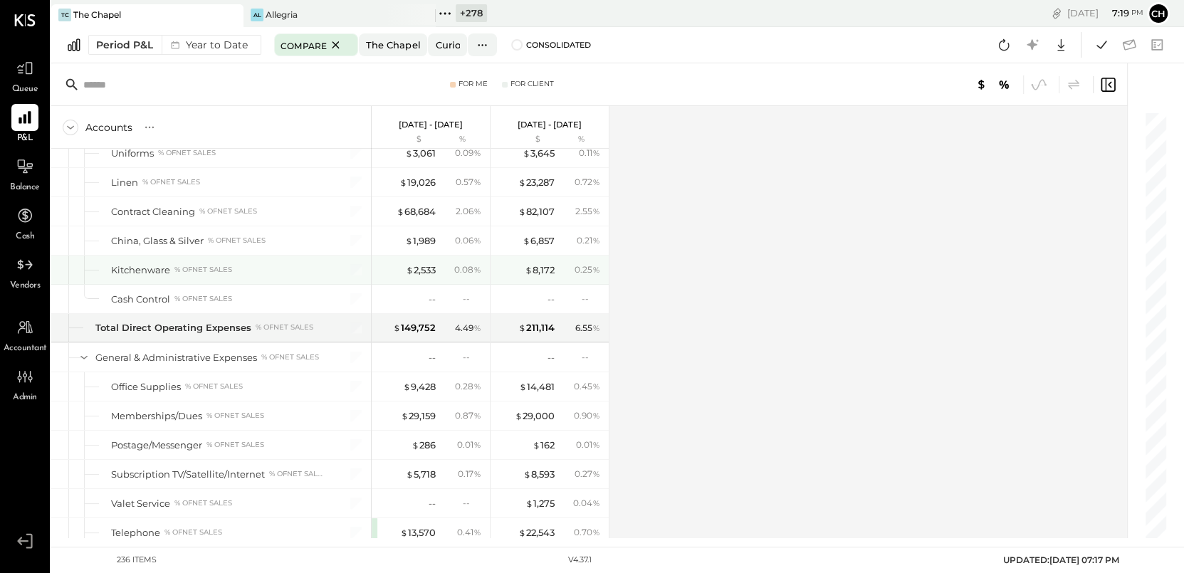
scroll to position [4362, 0]
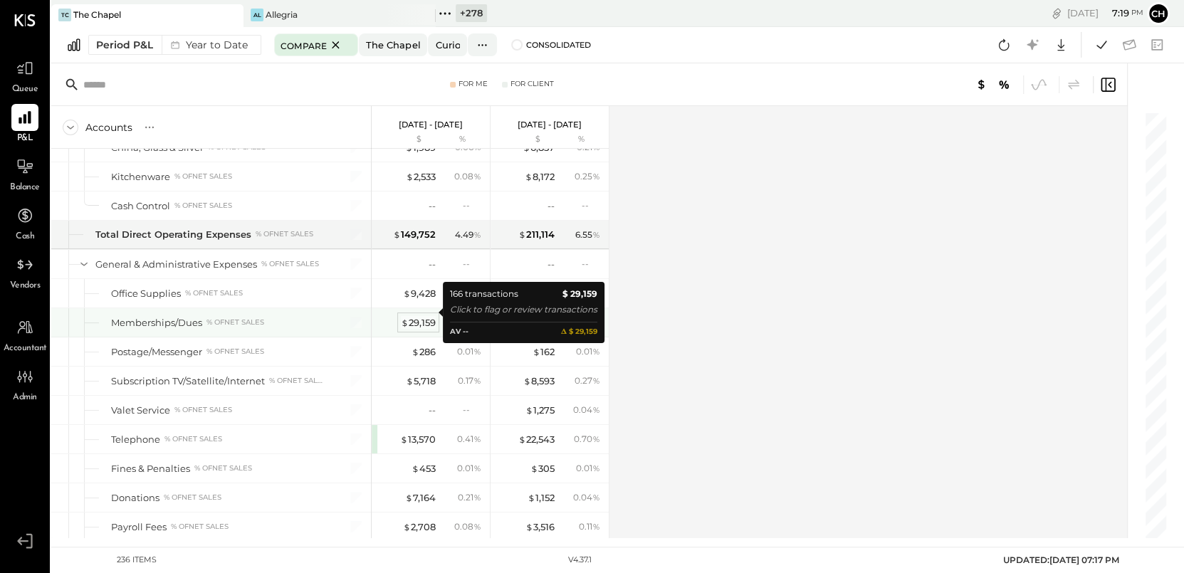
click at [412, 316] on div "$ 29,159" at bounding box center [418, 323] width 35 height 14
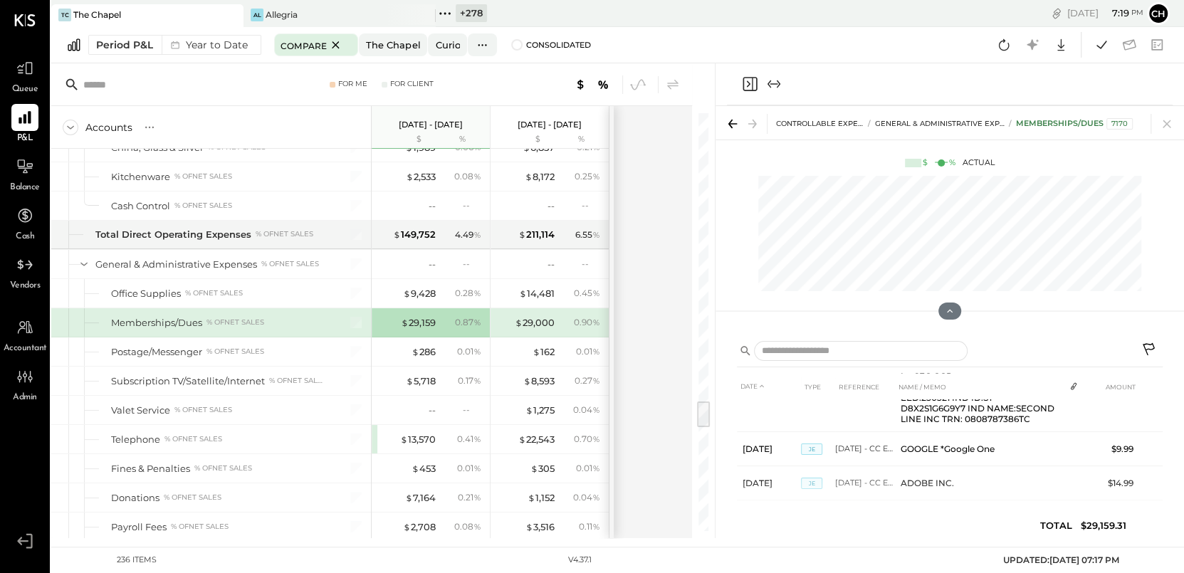
scroll to position [2290, 0]
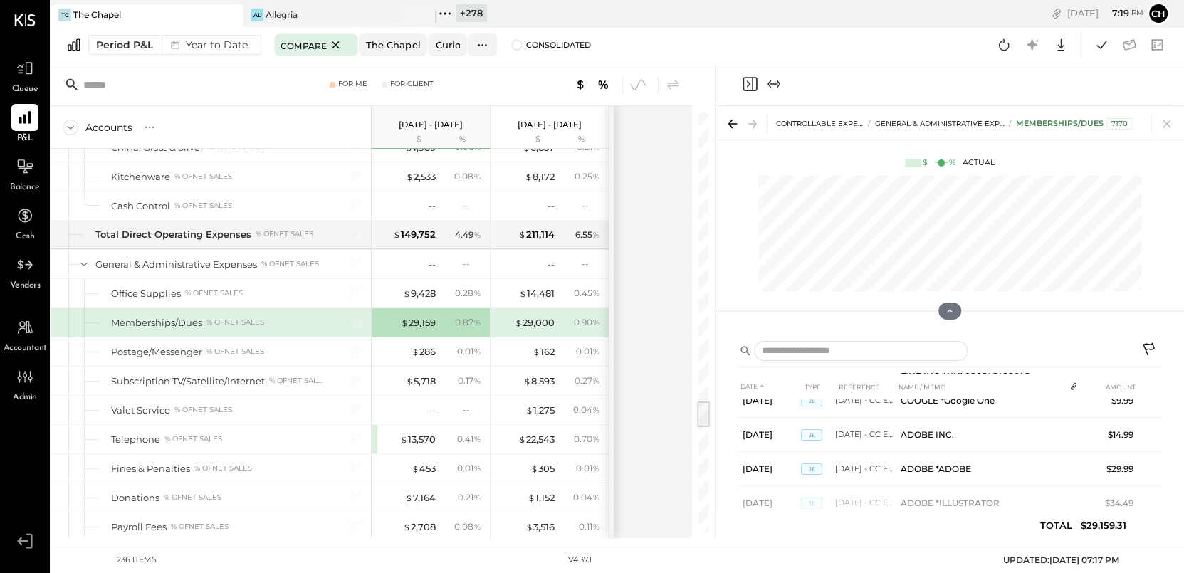
click at [748, 81] on icon "Close panel" at bounding box center [749, 84] width 4 height 6
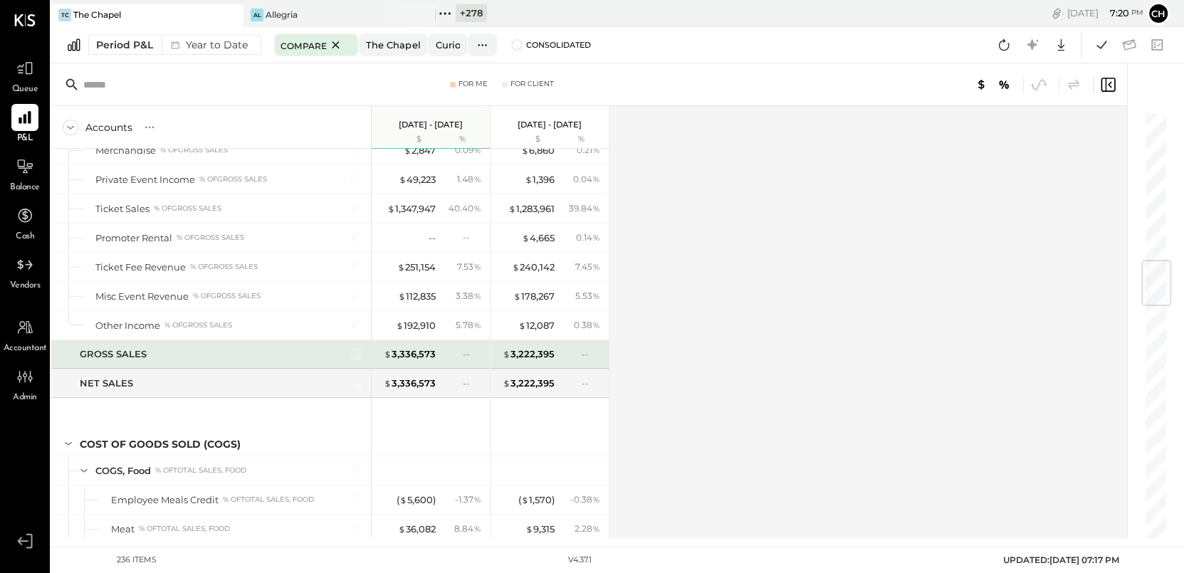
scroll to position [1223, 0]
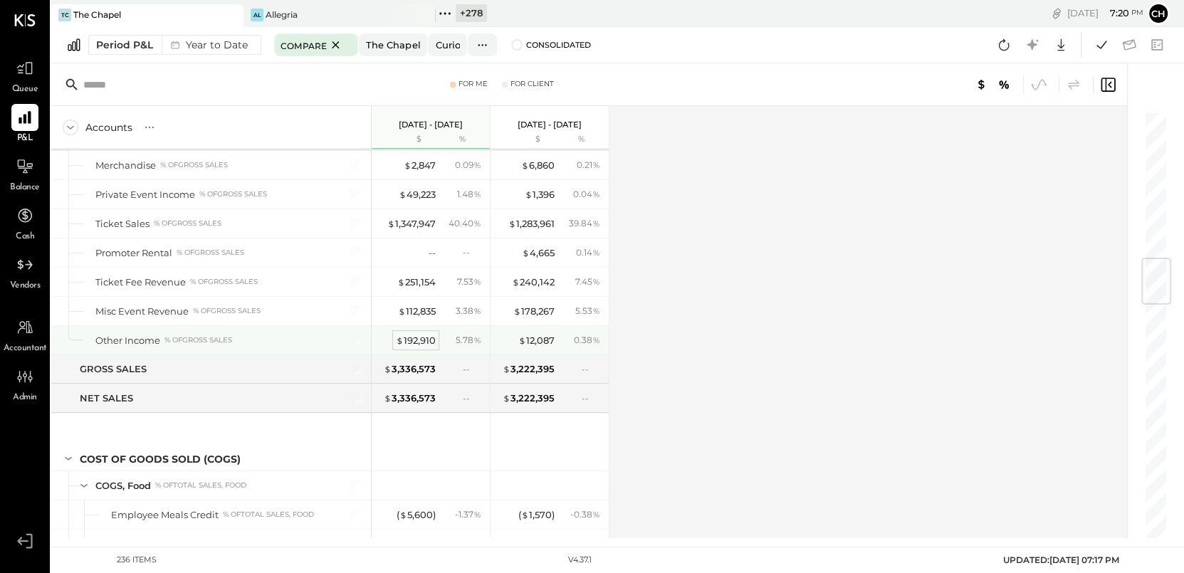
click at [426, 339] on div "$ 192,910" at bounding box center [416, 341] width 40 height 14
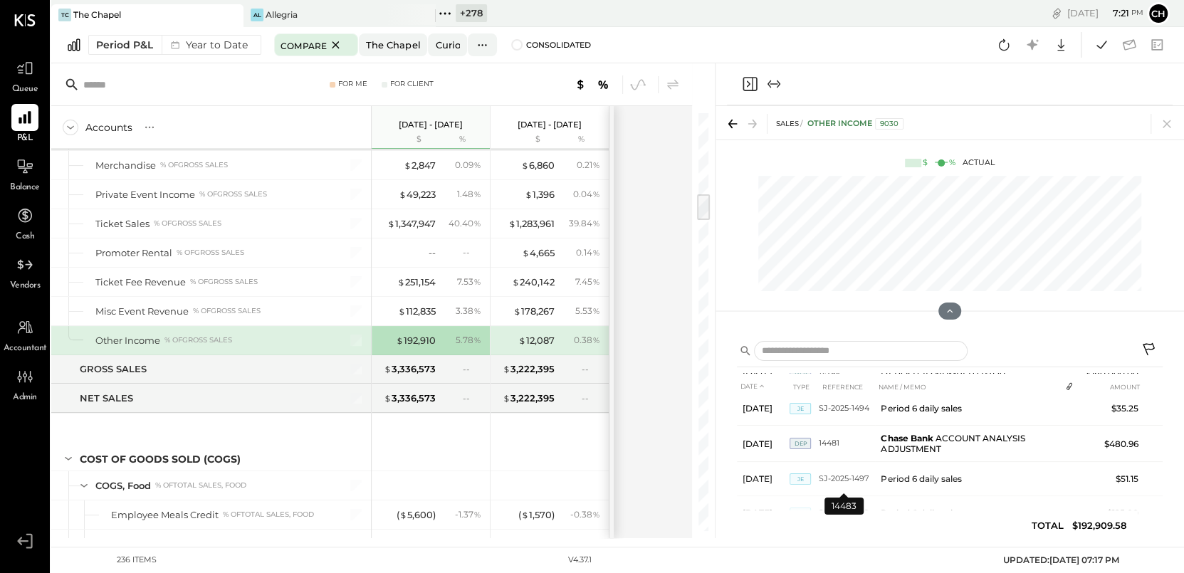
scroll to position [2359, 0]
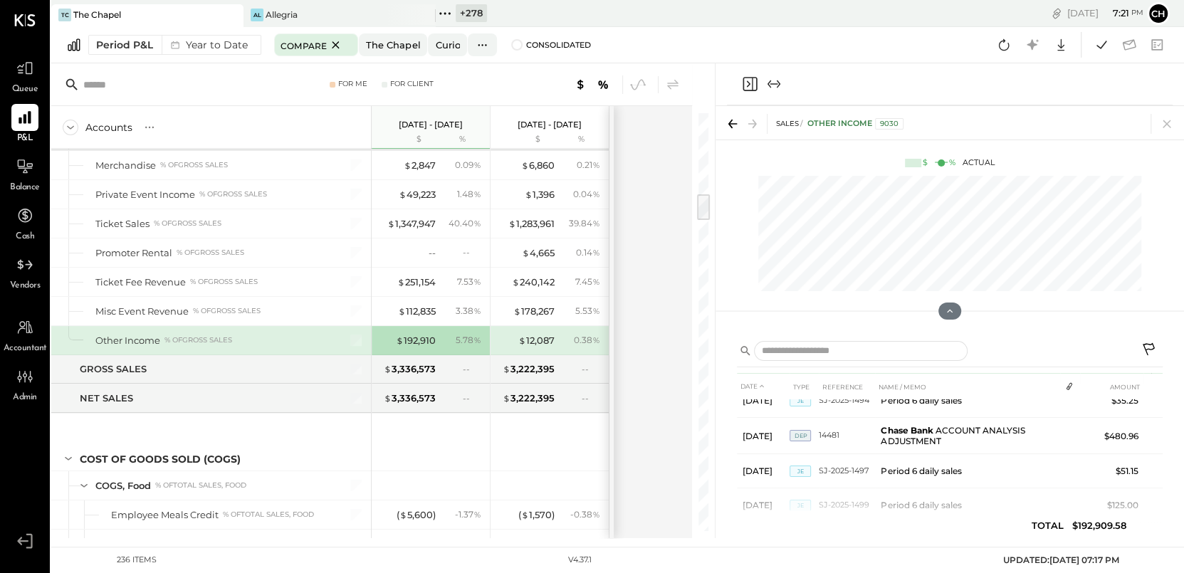
click at [1150, 377] on icon at bounding box center [1153, 369] width 14 height 14
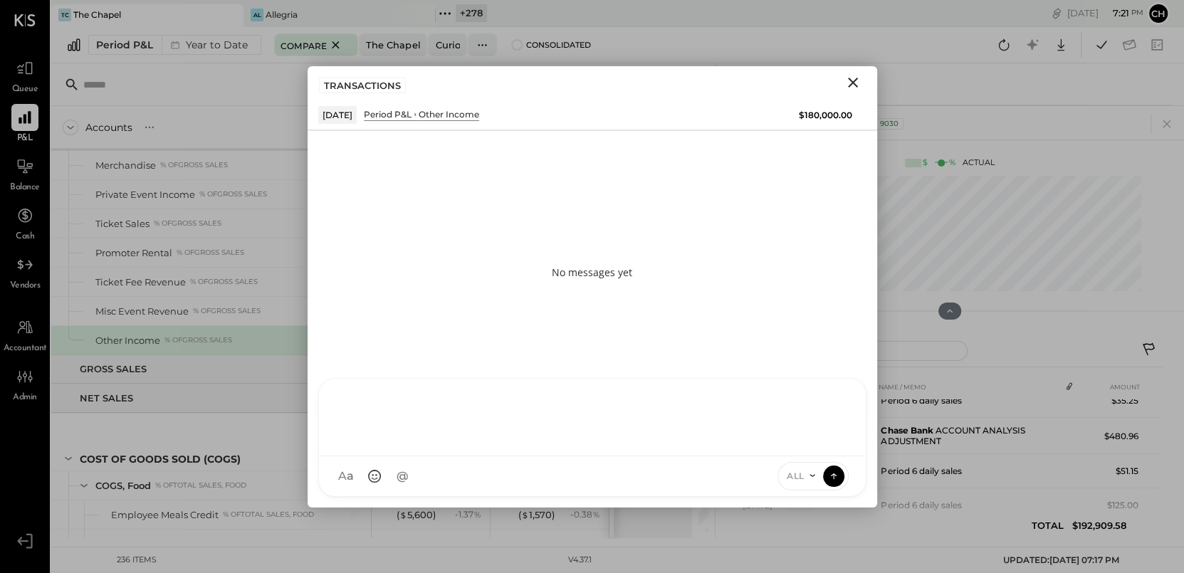
click at [560, 456] on div at bounding box center [592, 418] width 547 height 78
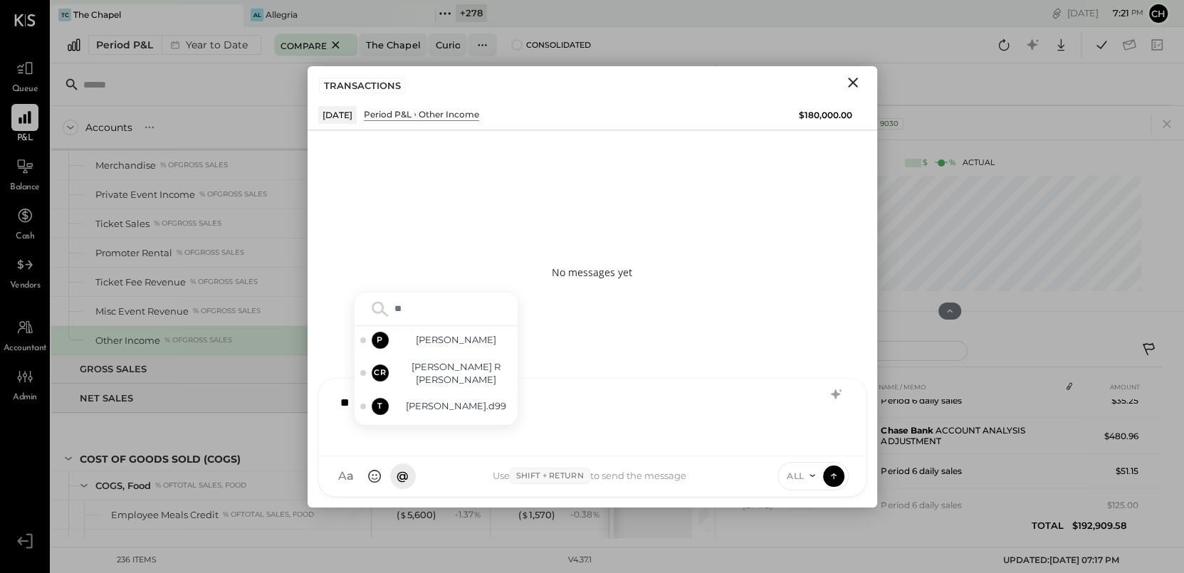
type input "***"
click at [468, 400] on div "RS Rizwan Shaikh" at bounding box center [436, 411] width 163 height 28
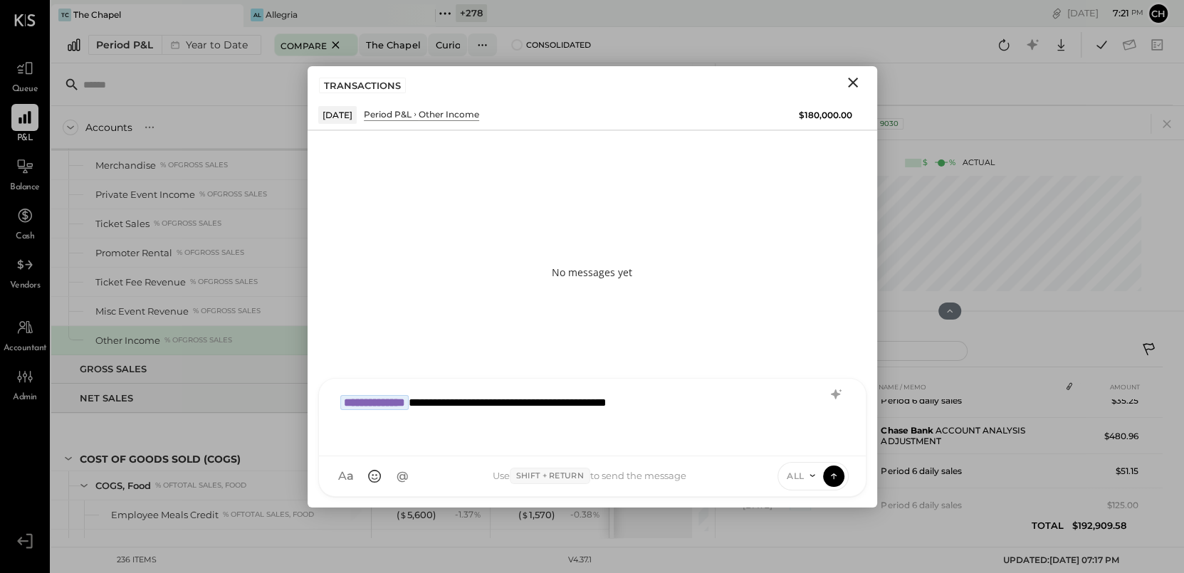
click at [810, 474] on icon at bounding box center [812, 475] width 11 height 11
click at [814, 447] on div "INTERNAL" at bounding box center [820, 440] width 84 height 23
click at [833, 478] on icon at bounding box center [833, 476] width 1 height 6
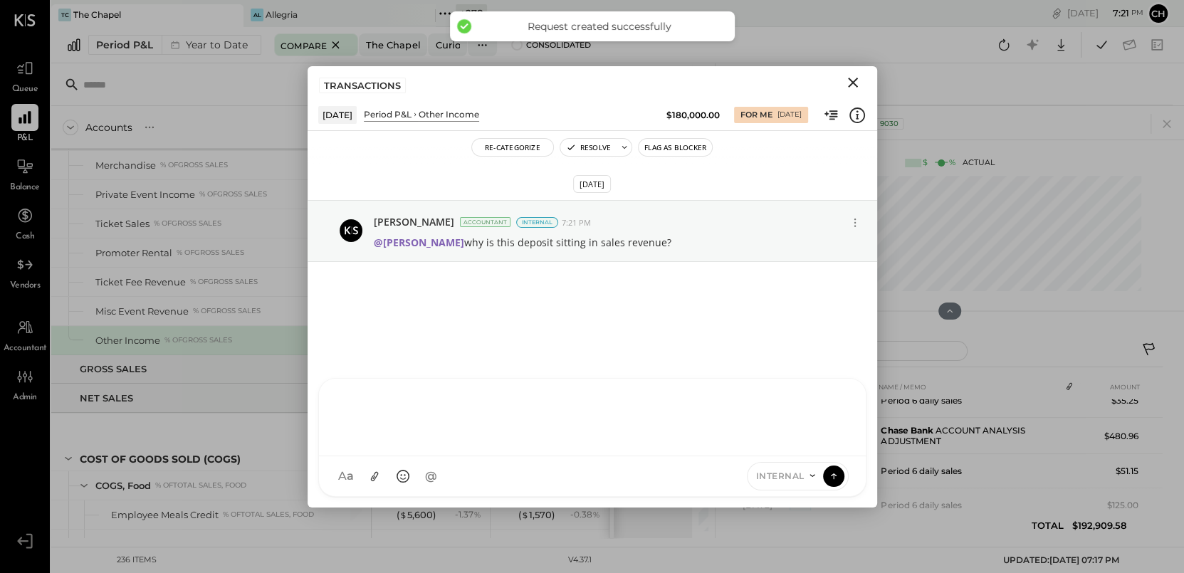
scroll to position [2374, 0]
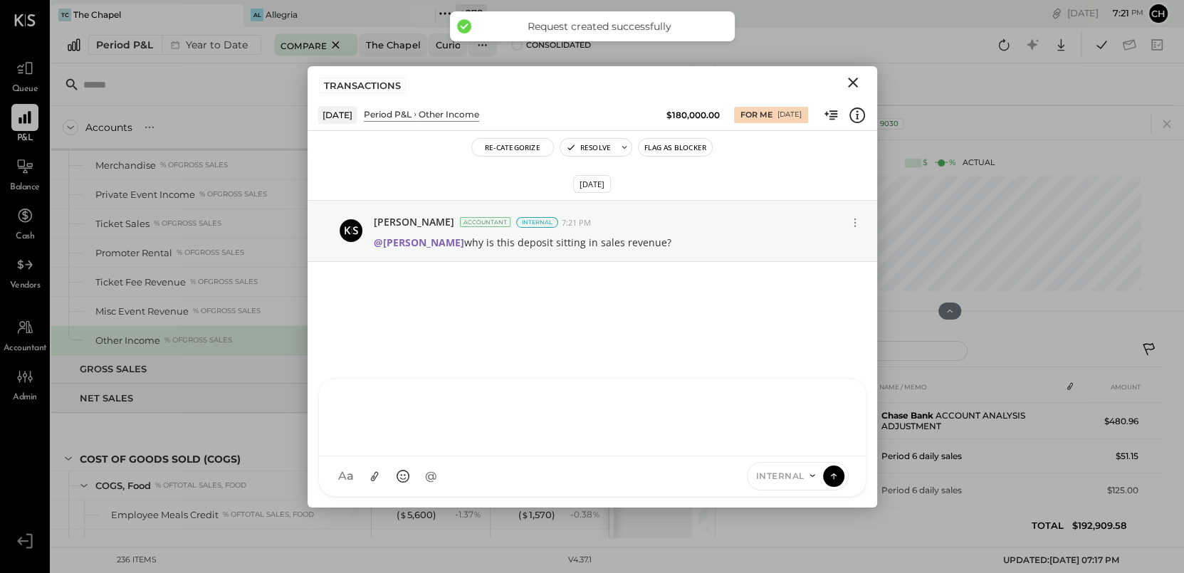
click at [851, 78] on icon "Close" at bounding box center [852, 82] width 17 height 17
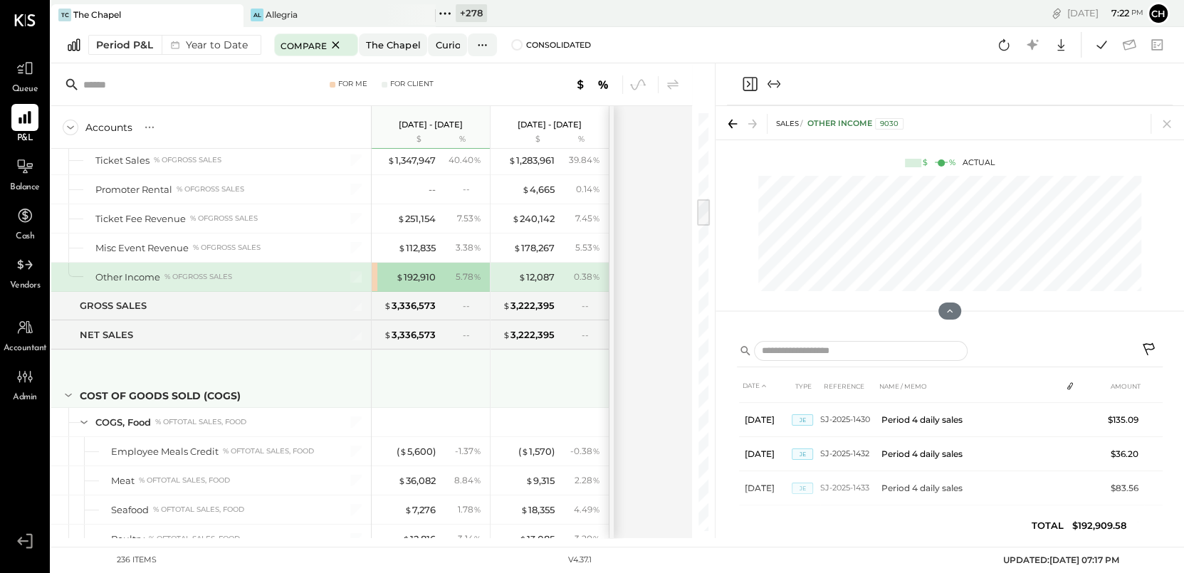
scroll to position [1352, 0]
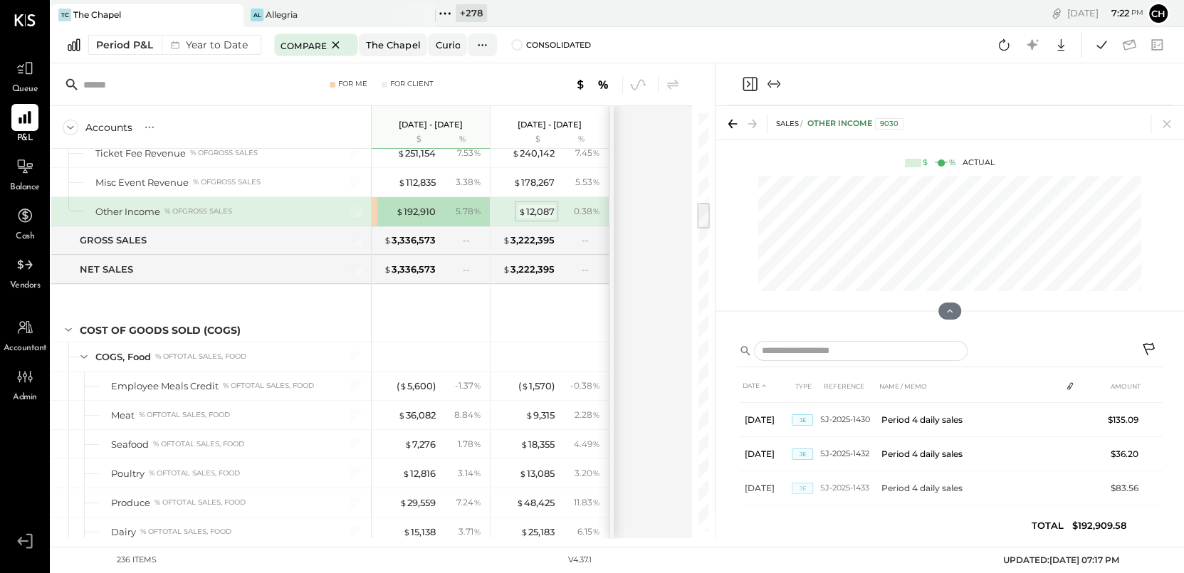
click at [542, 206] on div "$ 12,087" at bounding box center [536, 212] width 36 height 14
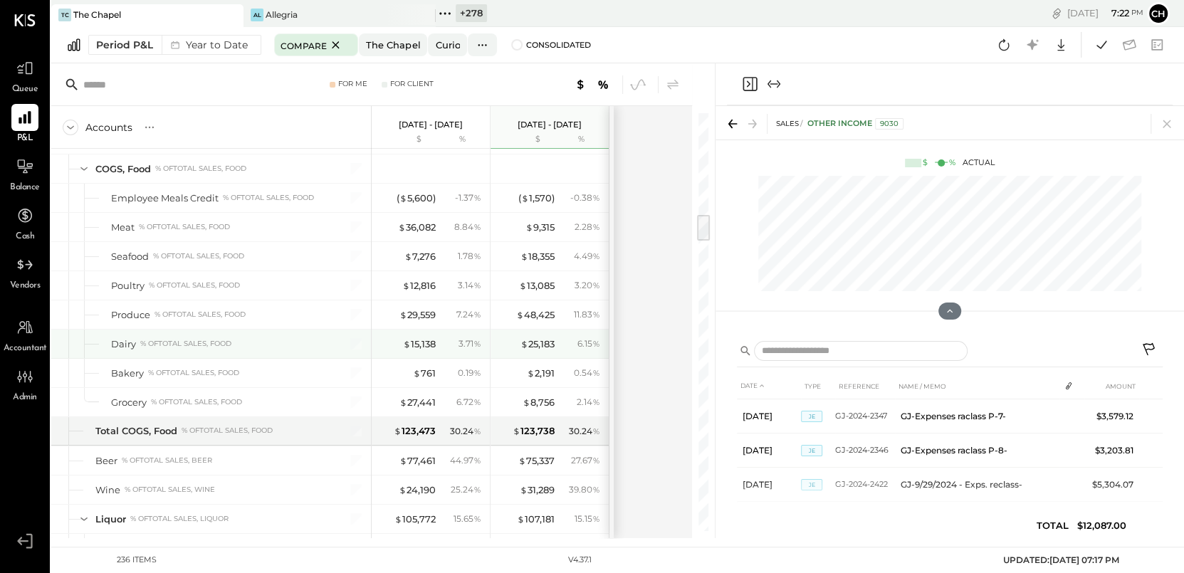
scroll to position [1589, 0]
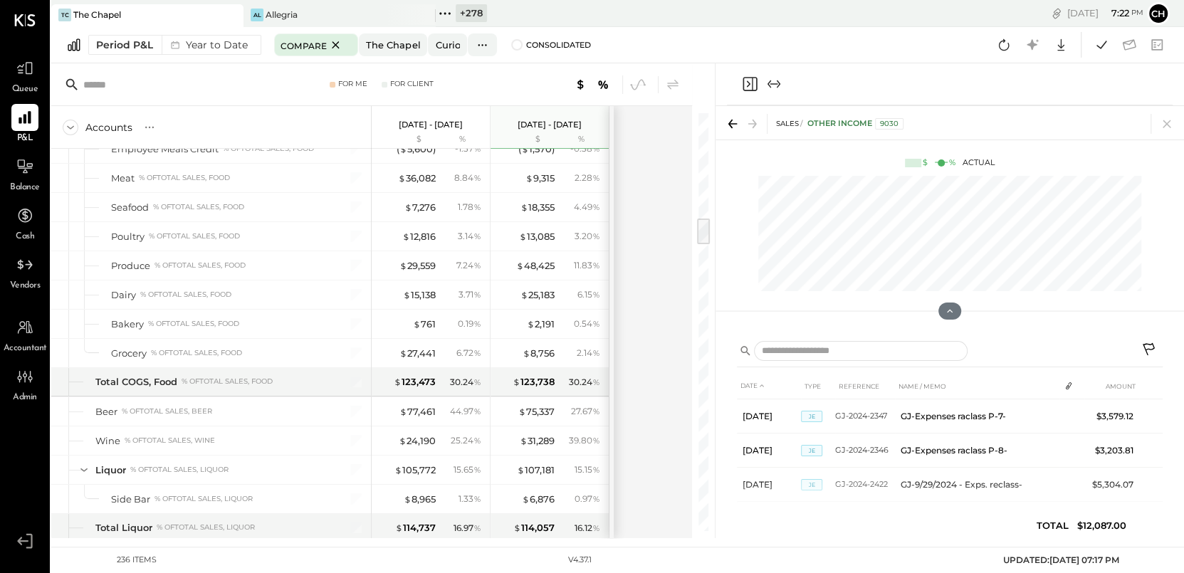
click at [747, 85] on icon "Close panel" at bounding box center [749, 84] width 4 height 6
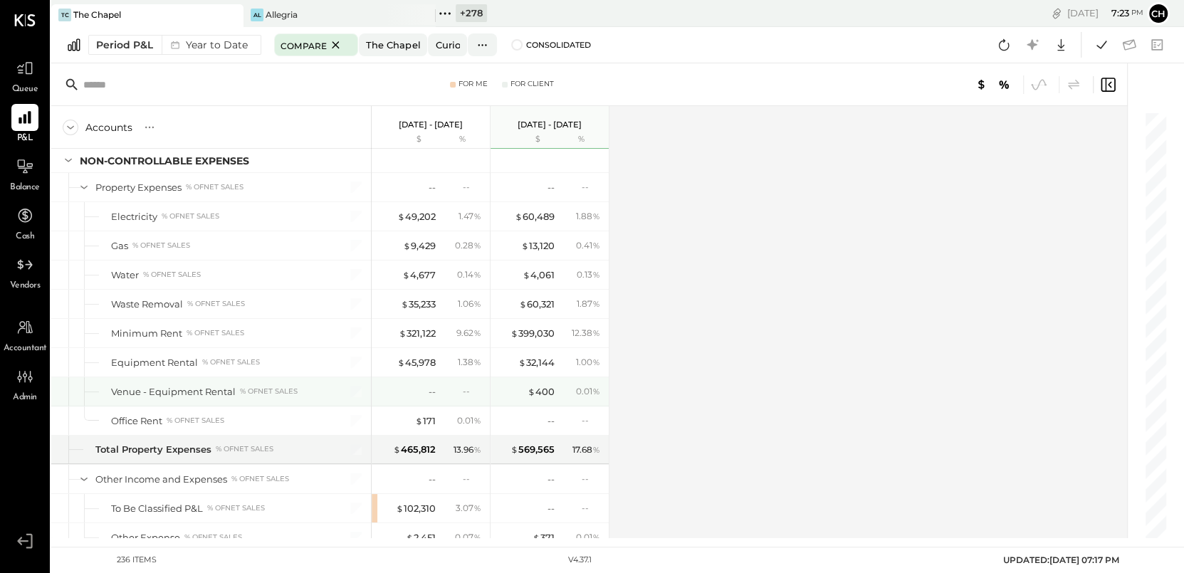
scroll to position [5701, 0]
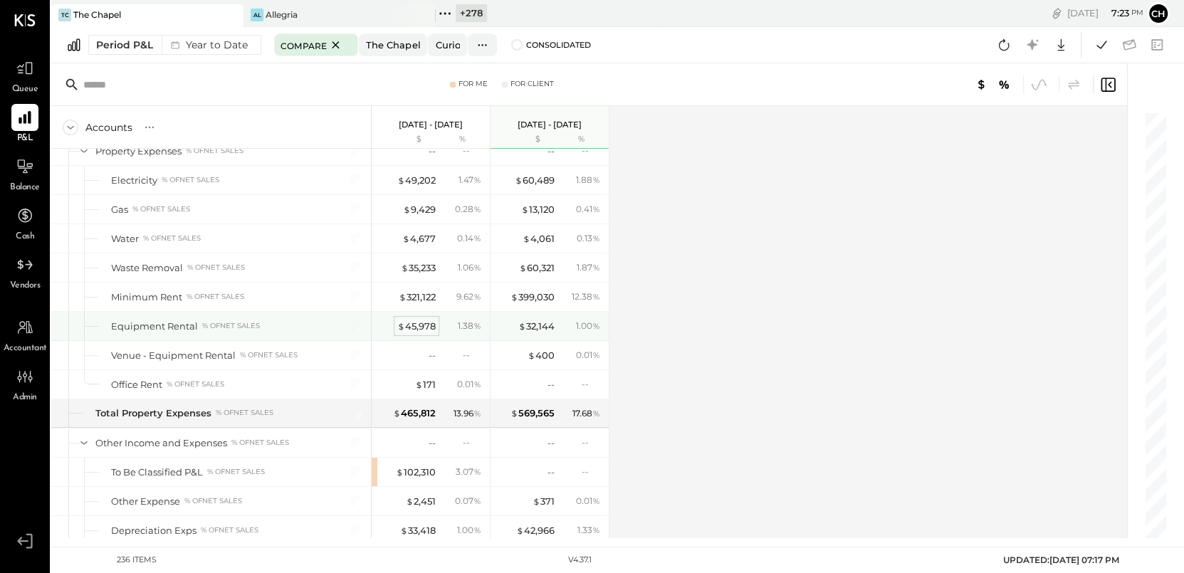
click at [430, 320] on div "$ 45,978" at bounding box center [416, 327] width 38 height 14
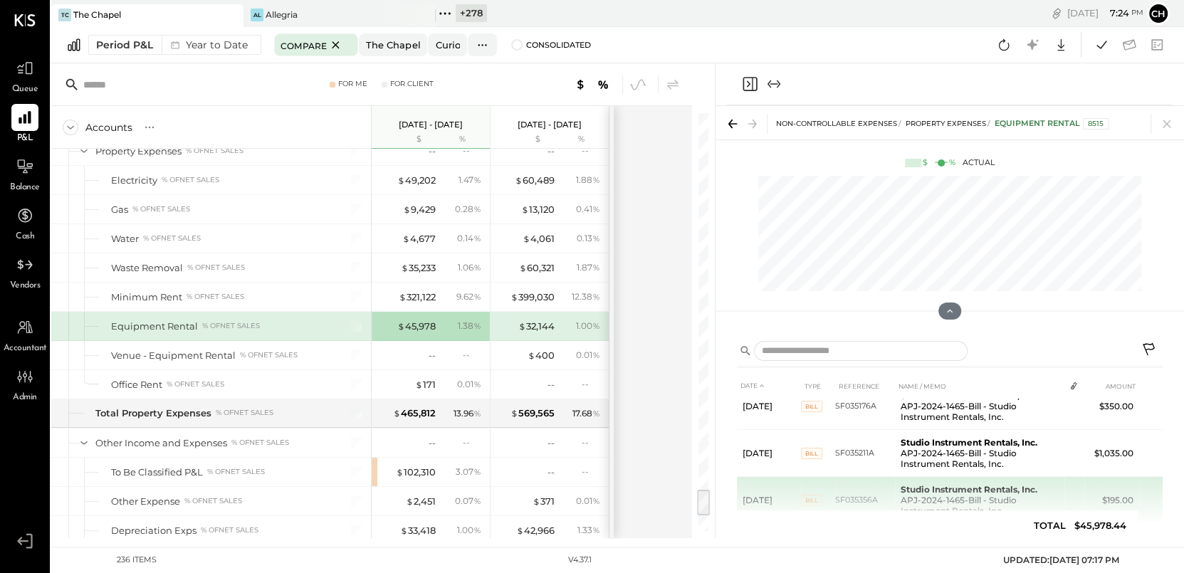
scroll to position [237, 0]
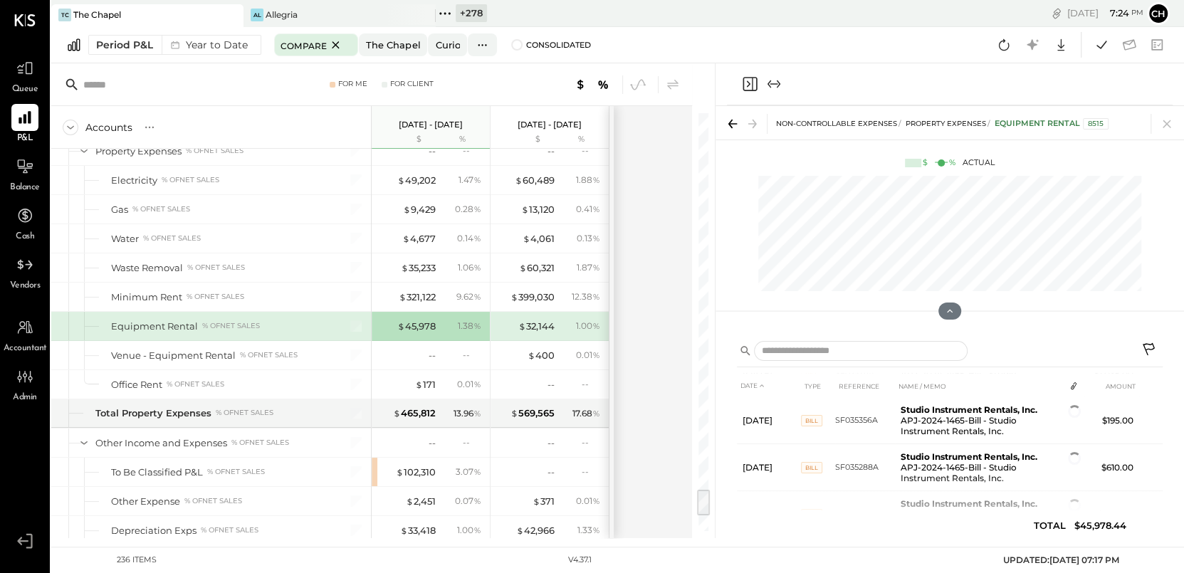
click at [746, 90] on icon "Close panel" at bounding box center [750, 84] width 14 height 14
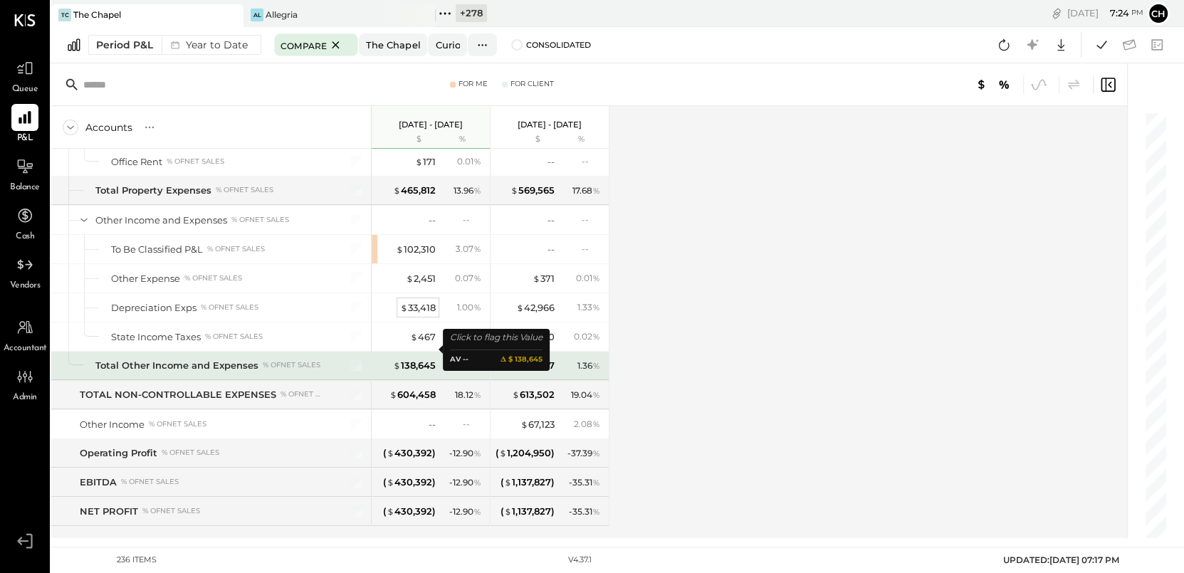
scroll to position [5933, 0]
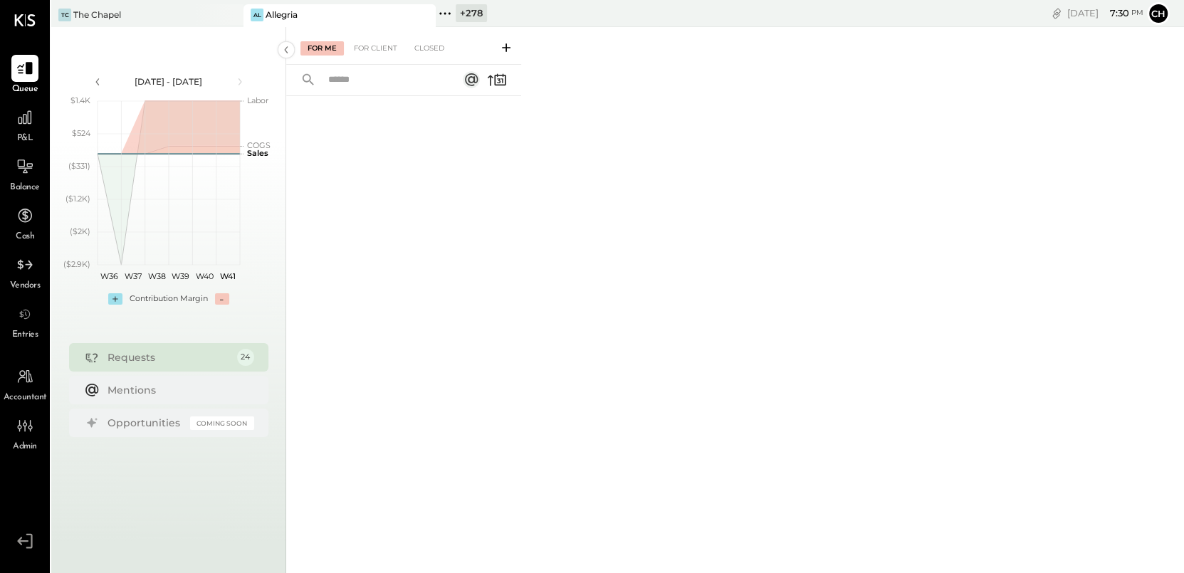
click at [441, 14] on icon at bounding box center [440, 13] width 2 height 2
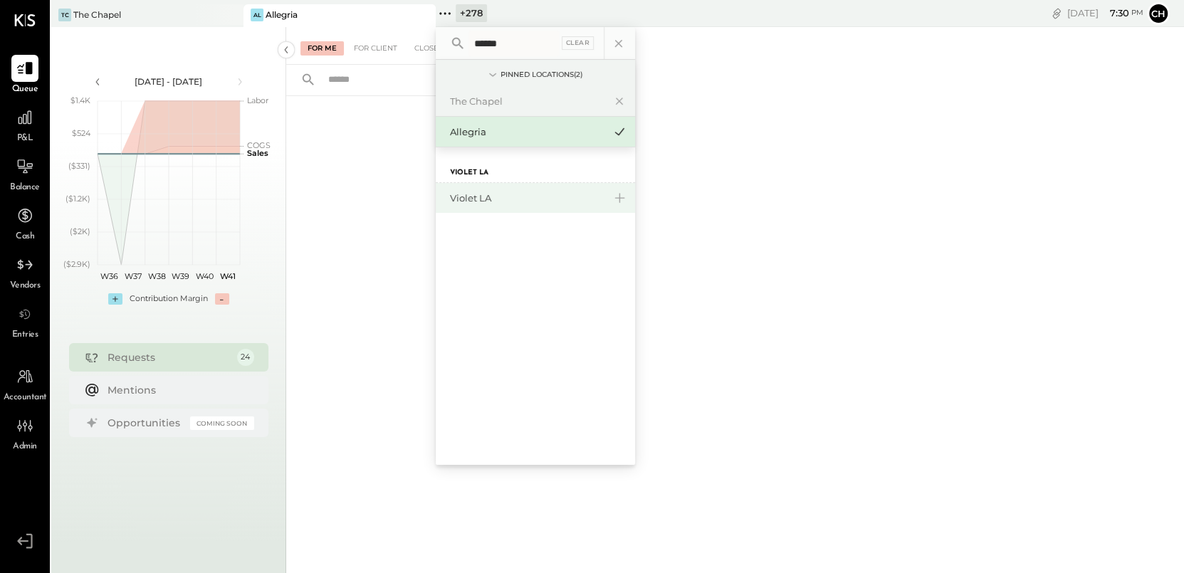
type input "******"
click at [471, 187] on div "Violet LA" at bounding box center [535, 198] width 199 height 30
click at [471, 194] on div "Violet LA" at bounding box center [527, 199] width 154 height 14
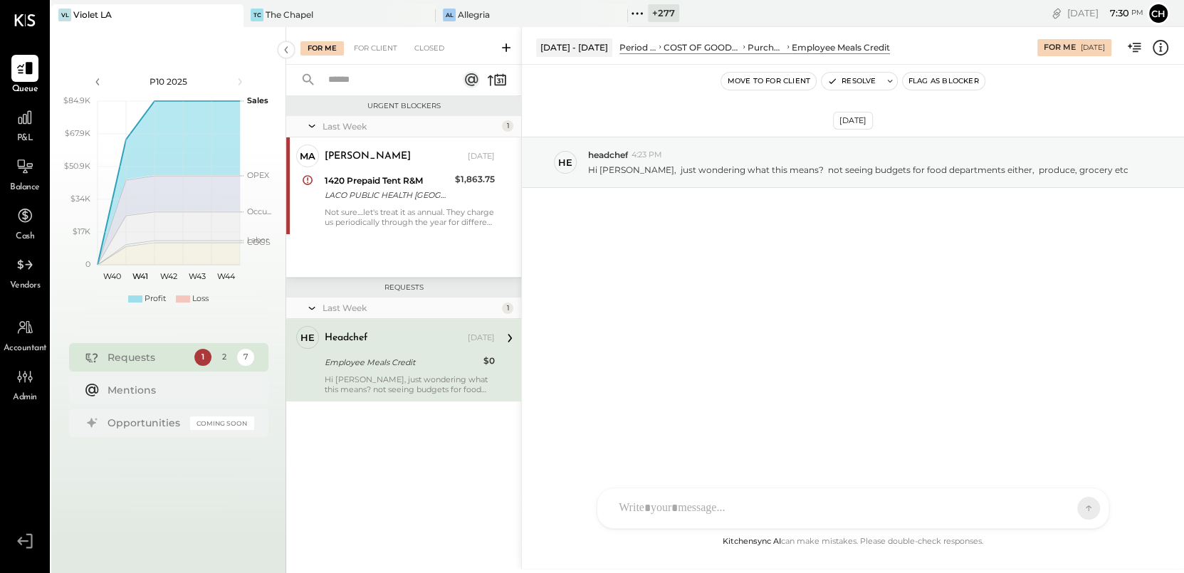
click at [451, 362] on div "Employee Meals Credit" at bounding box center [402, 362] width 155 height 14
click at [721, 510] on div at bounding box center [852, 508] width 511 height 40
type input "*"
click at [875, 471] on div "********" at bounding box center [853, 447] width 483 height 57
click at [854, 450] on div "********" at bounding box center [853, 447] width 483 height 57
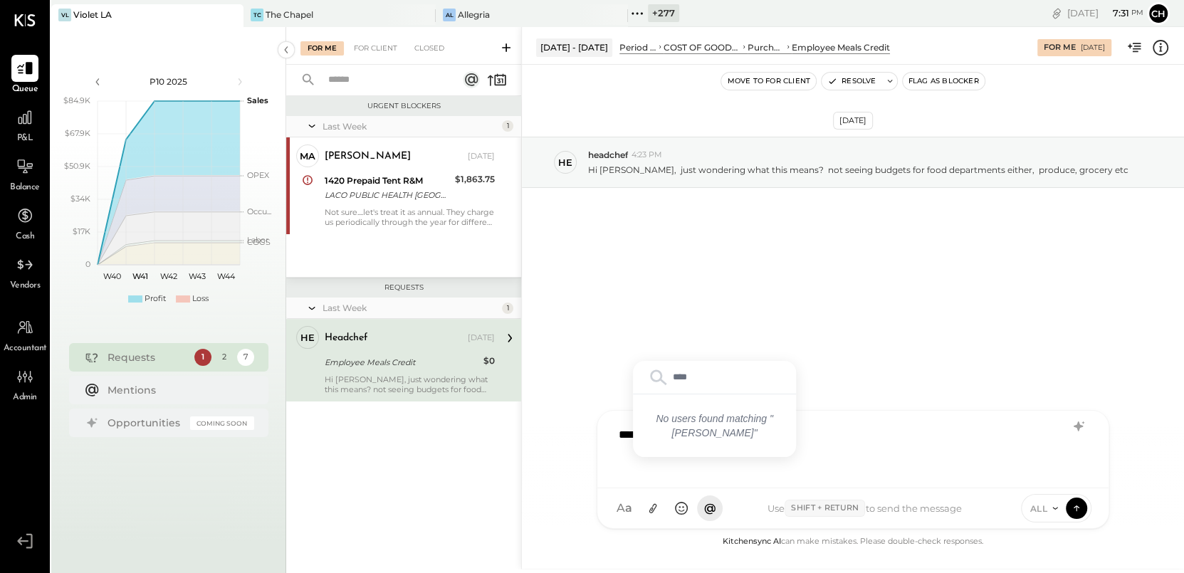
click at [874, 351] on div "[DATE] he headchef 4:23 PM Hi [PERSON_NAME], just wondering what this means? no…" at bounding box center [853, 299] width 662 height 468
drag, startPoint x: 973, startPoint y: 439, endPoint x: 872, endPoint y: 418, distance: 103.3
click at [969, 439] on div "********" at bounding box center [853, 447] width 483 height 57
click at [710, 383] on input "****" at bounding box center [715, 377] width 152 height 21
click at [598, 384] on div "[DATE] he headchef 4:23 PM Hi [PERSON_NAME], just wondering what this means? no…" at bounding box center [853, 299] width 662 height 468
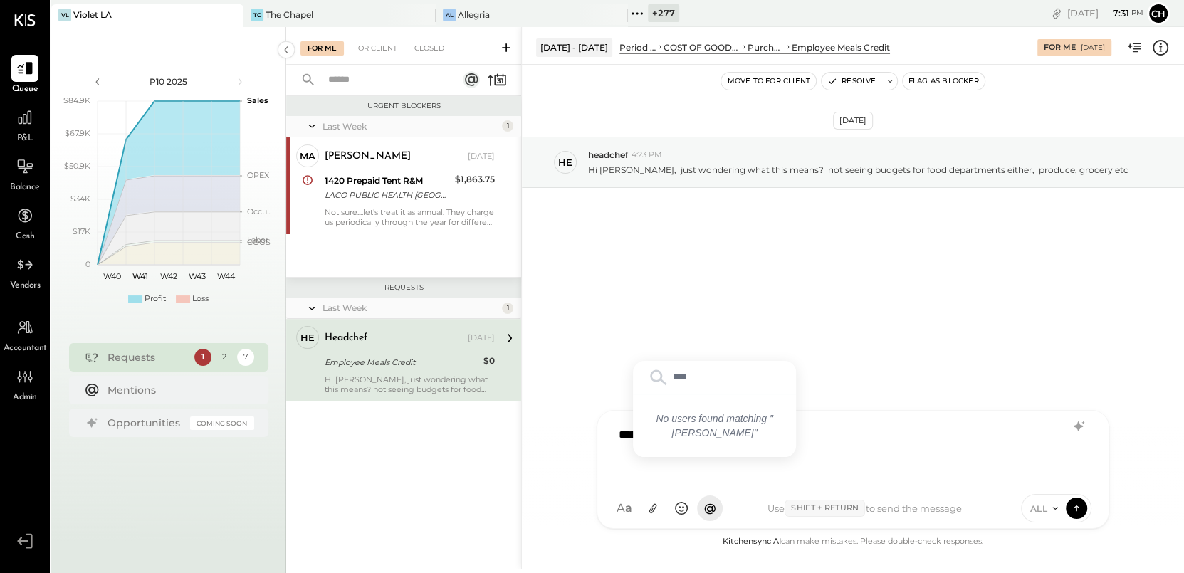
click at [605, 451] on div "********" at bounding box center [852, 450] width 511 height 78
click at [461, 358] on div "Employee Meals Credit" at bounding box center [402, 362] width 155 height 14
click at [737, 278] on div "[DATE] he headchef 4:23 PM Hi [PERSON_NAME], just wondering what this means? no…" at bounding box center [853, 197] width 662 height 194
click at [859, 449] on div "********" at bounding box center [853, 447] width 483 height 57
click at [778, 440] on div "No users found matching " Matt "" at bounding box center [714, 425] width 163 height 63
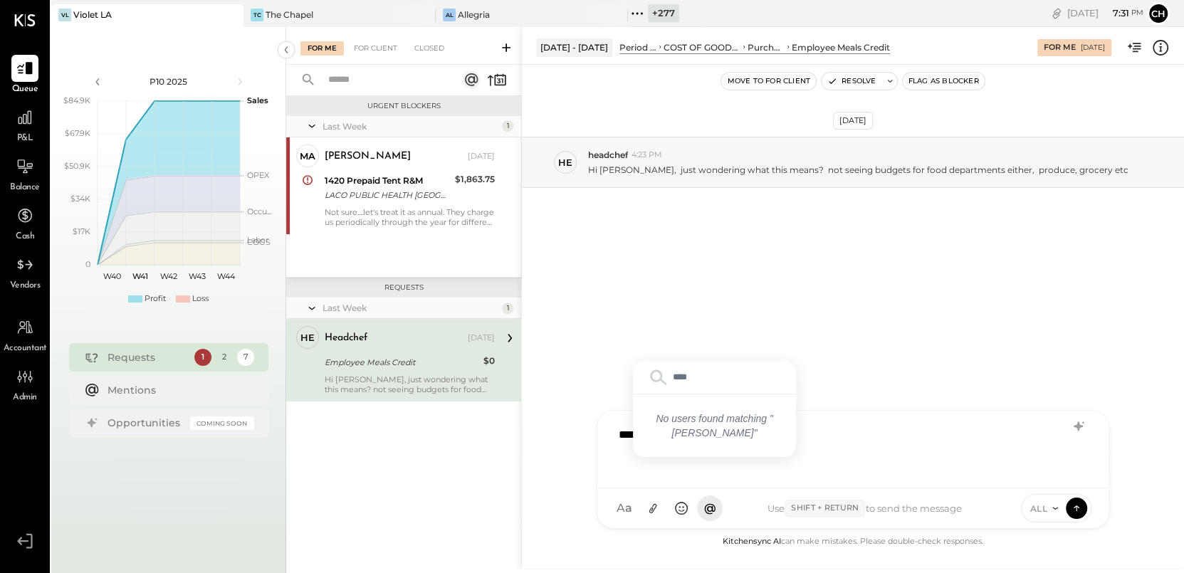
click at [692, 383] on input "****" at bounding box center [715, 377] width 152 height 21
click at [807, 434] on div "********" at bounding box center [853, 447] width 483 height 57
click at [730, 429] on div "No users found matching " Matt "" at bounding box center [714, 425] width 163 height 63
click at [691, 397] on div "No users found matching " Matt "" at bounding box center [714, 425] width 163 height 63
click at [688, 375] on input "****" at bounding box center [715, 377] width 152 height 21
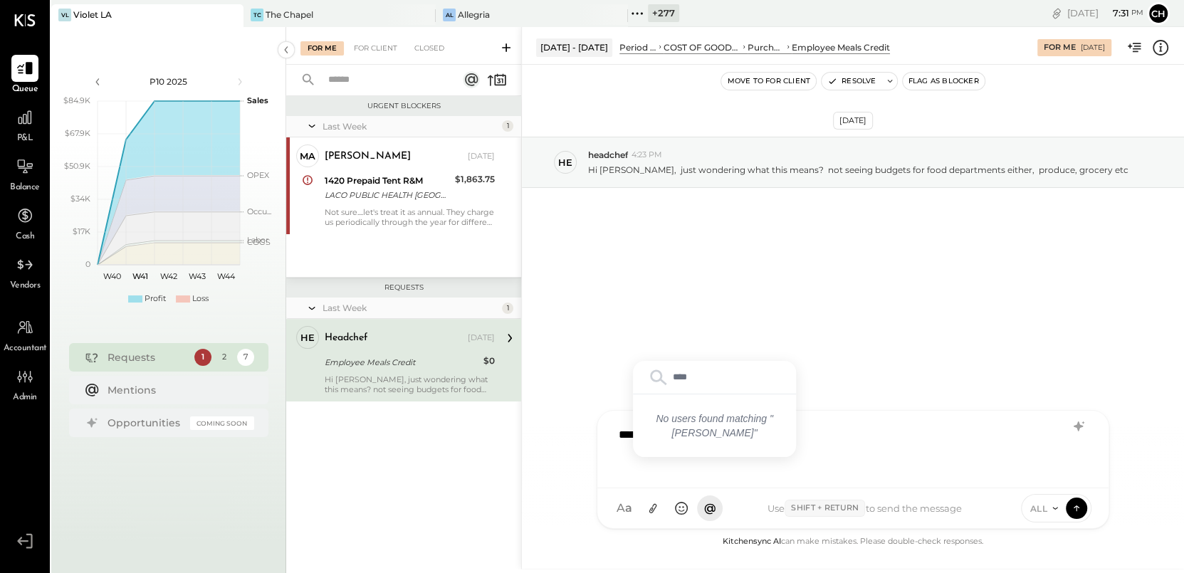
click at [829, 408] on div "[DATE] he headchef 4:23 PM Hi [PERSON_NAME], just wondering what this means? no…" at bounding box center [853, 299] width 662 height 468
click at [832, 423] on div "********" at bounding box center [853, 447] width 483 height 57
click at [818, 452] on div "********" at bounding box center [853, 447] width 483 height 57
click at [812, 467] on div "********" at bounding box center [853, 447] width 483 height 57
click at [784, 480] on div "********" at bounding box center [852, 450] width 511 height 78
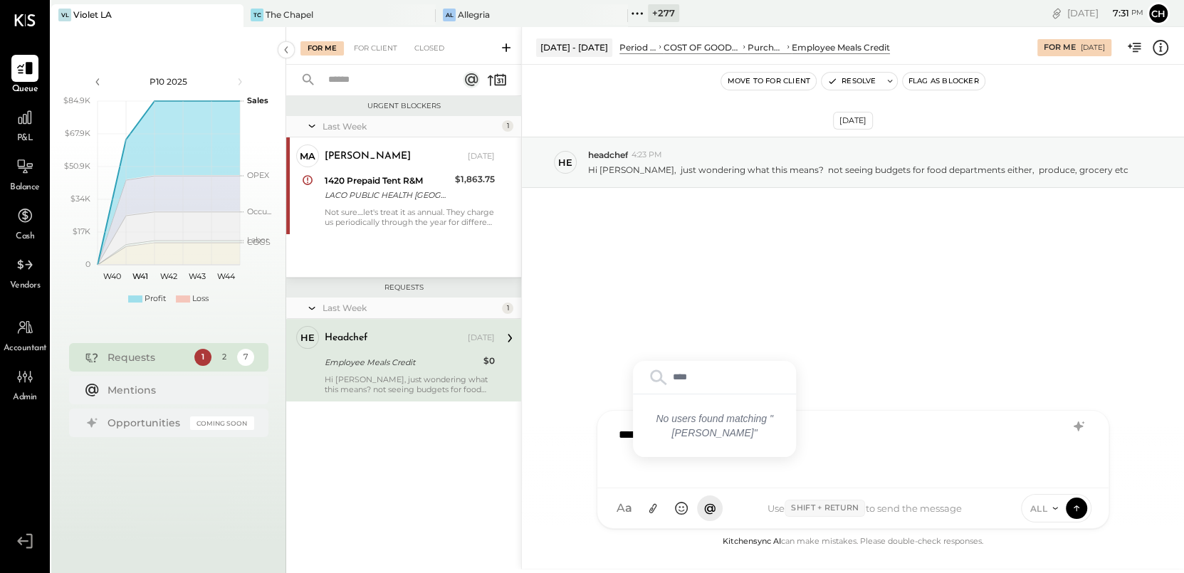
click at [686, 472] on div "********" at bounding box center [853, 447] width 483 height 57
click at [696, 379] on input "****" at bounding box center [715, 377] width 152 height 21
type input "*"
click at [602, 328] on div "[DATE] he headchef 4:23 PM Hi [PERSON_NAME], just wondering what this means? no…" at bounding box center [853, 299] width 662 height 468
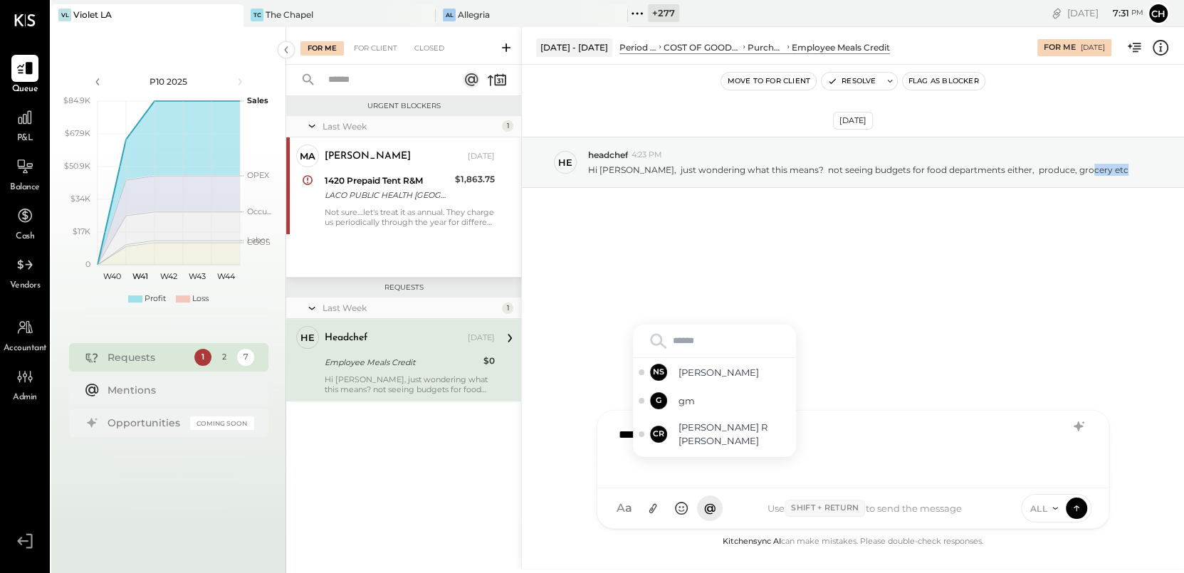
click at [596, 372] on div "[DATE] he headchef 4:23 PM Hi [PERSON_NAME], just wondering what this means? no…" at bounding box center [853, 299] width 662 height 468
click at [829, 380] on div "[DATE] he headchef 4:23 PM Hi [PERSON_NAME], just wondering what this means? no…" at bounding box center [853, 299] width 662 height 468
click at [827, 436] on div "********" at bounding box center [853, 447] width 483 height 57
drag, startPoint x: 809, startPoint y: 467, endPoint x: 738, endPoint y: 481, distance: 72.6
click at [808, 467] on div "********" at bounding box center [853, 447] width 483 height 57
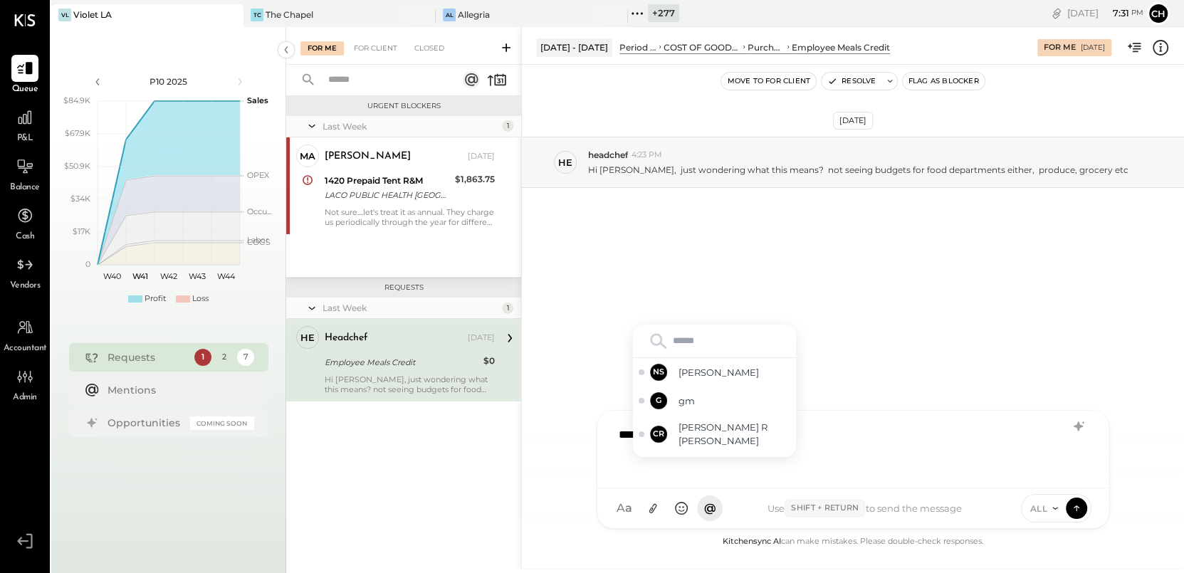
click at [735, 481] on div "********" at bounding box center [852, 450] width 511 height 78
drag, startPoint x: 595, startPoint y: 419, endPoint x: 599, endPoint y: 354, distance: 65.6
click at [595, 417] on div "[DATE] he headchef 4:23 PM Hi [PERSON_NAME], just wondering what this means? no…" at bounding box center [853, 299] width 662 height 468
drag, startPoint x: 599, startPoint y: 352, endPoint x: 608, endPoint y: 345, distance: 11.3
click at [599, 352] on div "[DATE] he headchef 4:23 PM Hi [PERSON_NAME], just wondering what this means? no…" at bounding box center [853, 299] width 662 height 468
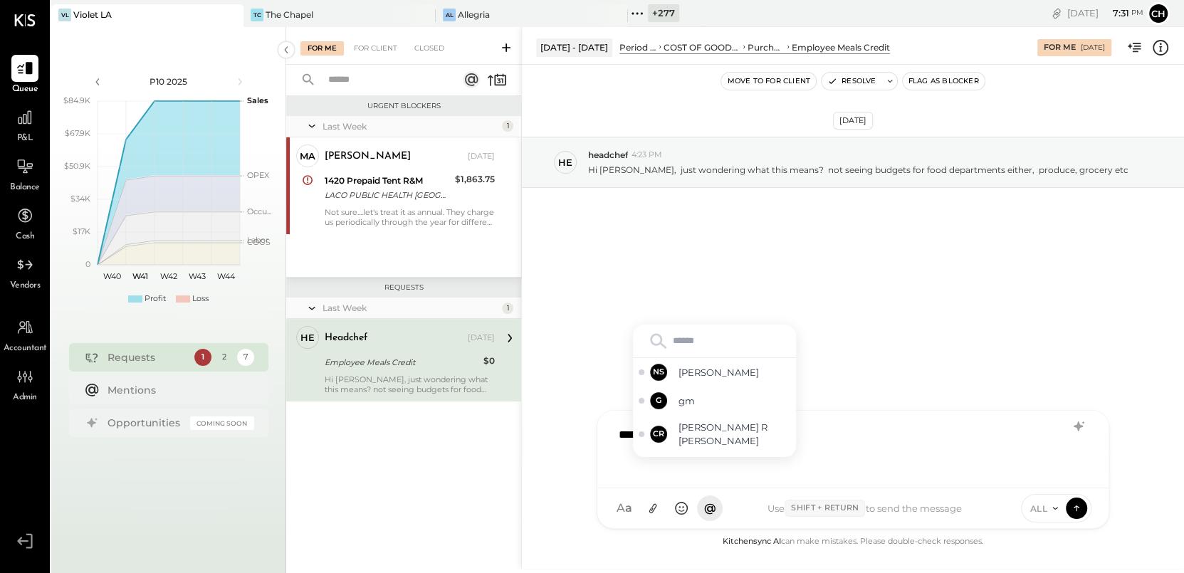
click at [697, 339] on input "text" at bounding box center [715, 340] width 152 height 21
click at [864, 335] on div "[DATE] he headchef 4:23 PM Hi [PERSON_NAME], just wondering what this means? no…" at bounding box center [853, 299] width 662 height 468
click at [702, 301] on div "[DATE] he headchef 4:23 PM Hi [PERSON_NAME], just wondering what this means? no…" at bounding box center [853, 299] width 662 height 468
click at [695, 344] on input "text" at bounding box center [715, 340] width 152 height 21
click at [730, 408] on span "gm" at bounding box center [735, 401] width 112 height 14
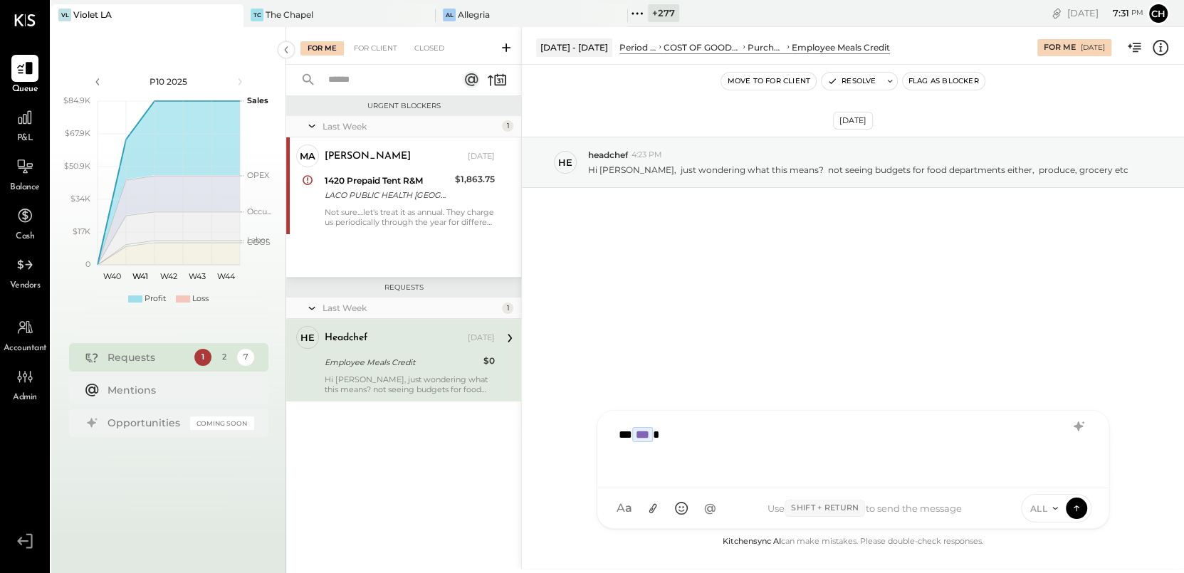
type input "**"
click at [709, 432] on span "headchef" at bounding box center [735, 439] width 112 height 14
click at [687, 165] on p "Hi [PERSON_NAME], just wondering what this means? not seeing budgets for food d…" at bounding box center [858, 170] width 540 height 12
click at [415, 370] on div "Employee Meals Credit" at bounding box center [402, 362] width 155 height 17
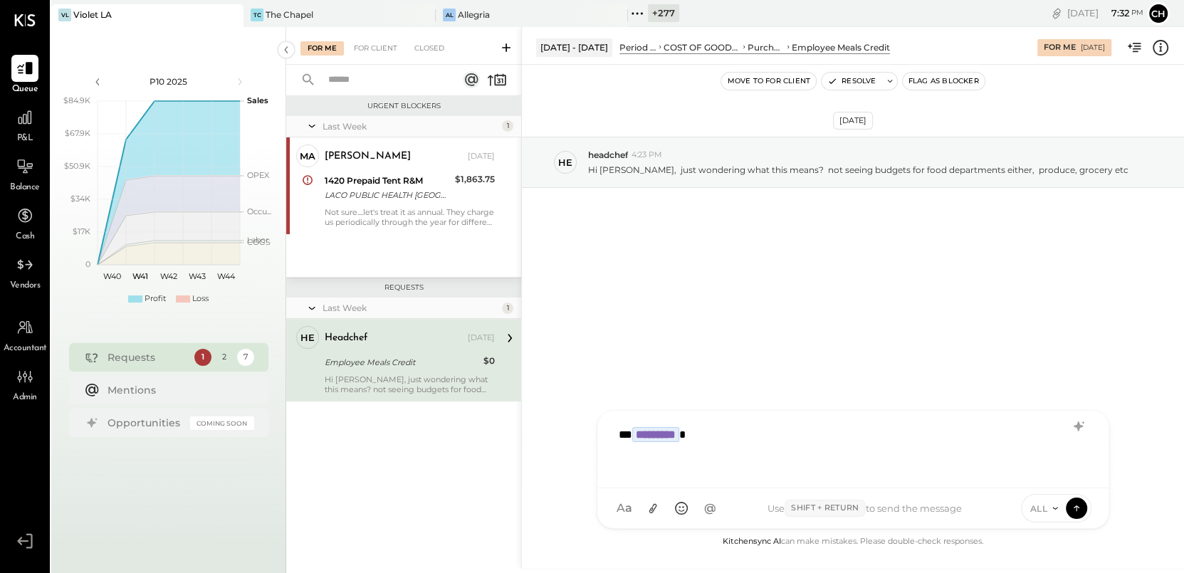
click at [756, 441] on div "** *********" at bounding box center [853, 447] width 483 height 57
click at [26, 130] on div at bounding box center [24, 117] width 27 height 27
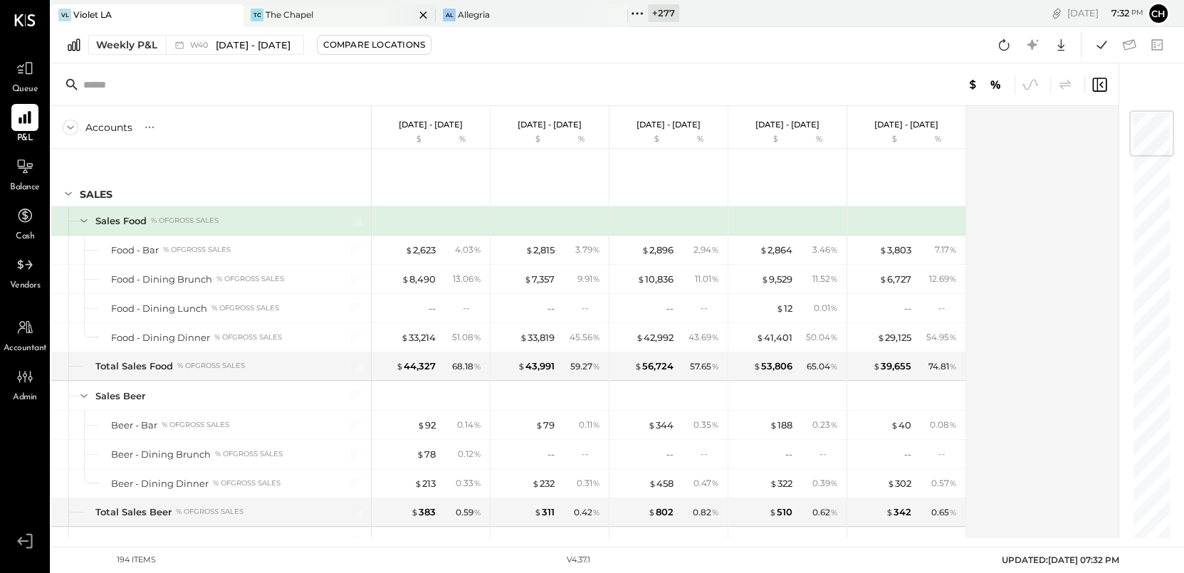
click at [429, 11] on icon at bounding box center [423, 14] width 18 height 17
click at [170, 47] on div "W40 [DATE] - [DATE]" at bounding box center [231, 45] width 130 height 19
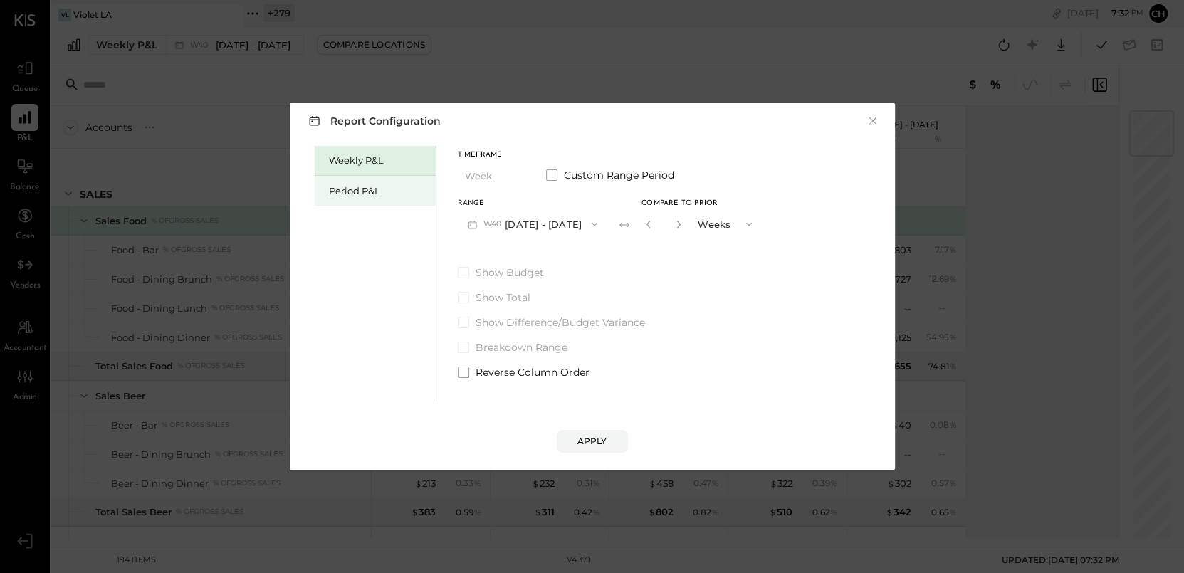
click at [343, 189] on div "Period P&L" at bounding box center [379, 191] width 100 height 14
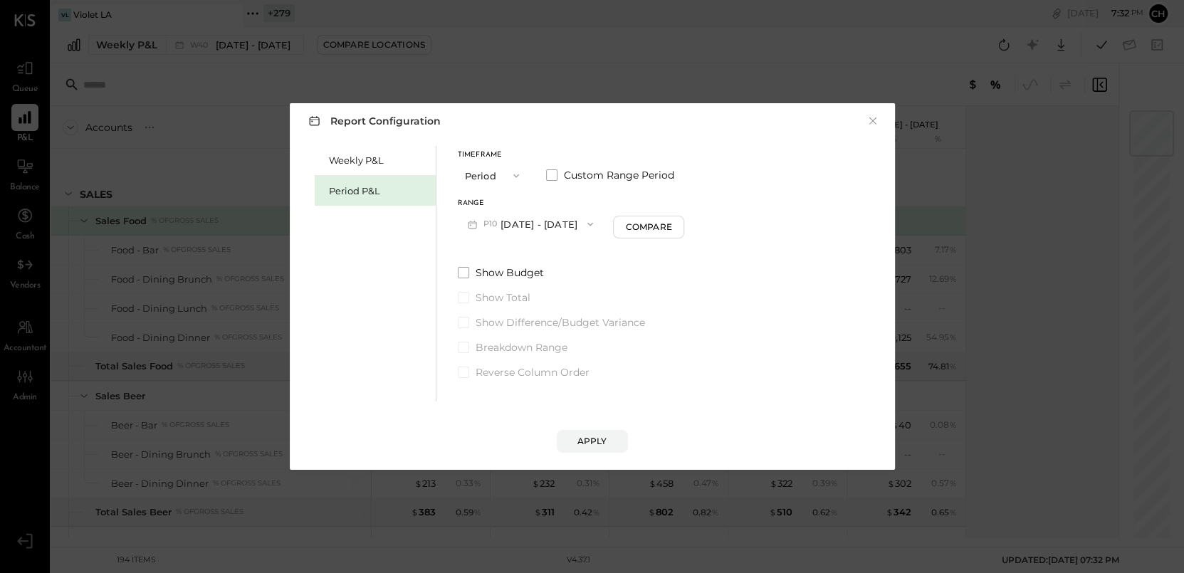
click at [549, 221] on button "P10 [DATE] - [DATE]" at bounding box center [531, 224] width 146 height 26
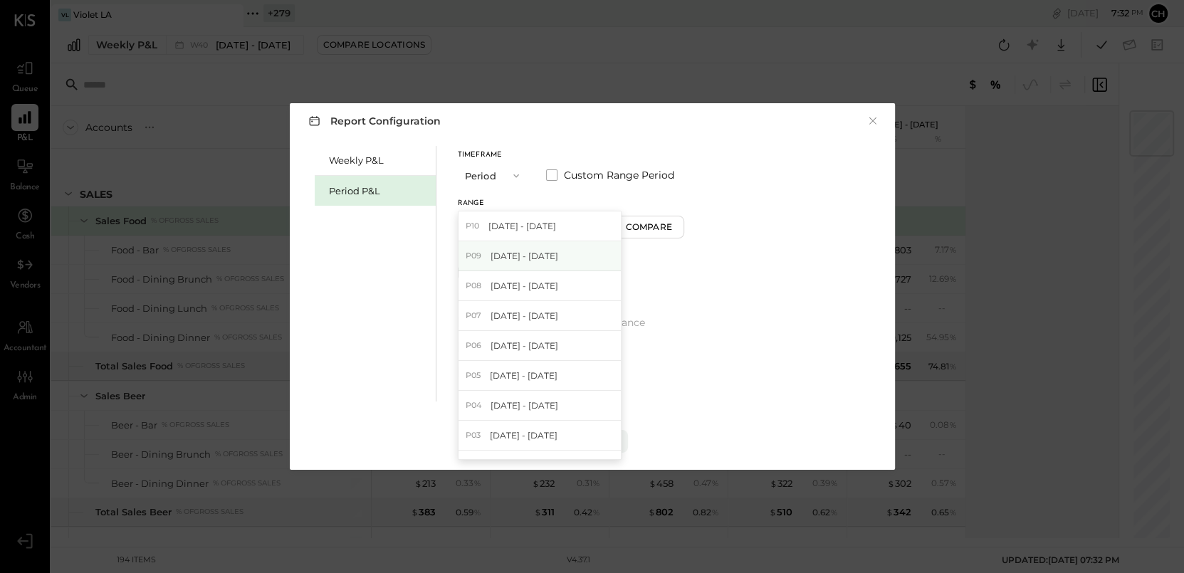
click at [557, 264] on div "P09 [DATE] - [DATE]" at bounding box center [540, 256] width 162 height 30
click at [607, 443] on button "Apply" at bounding box center [592, 441] width 71 height 23
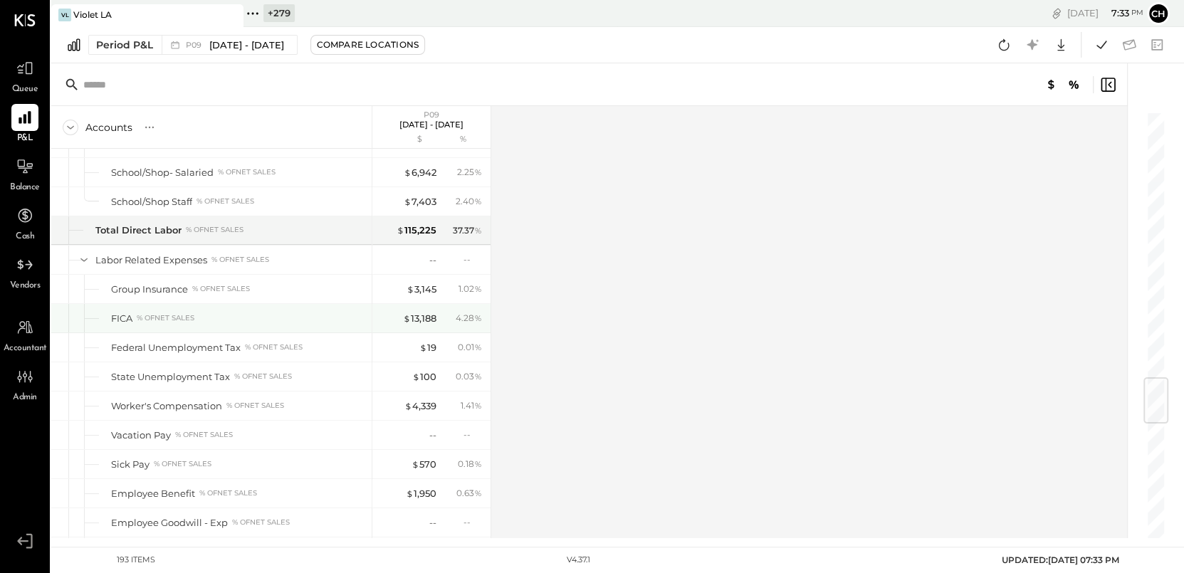
scroll to position [2313, 0]
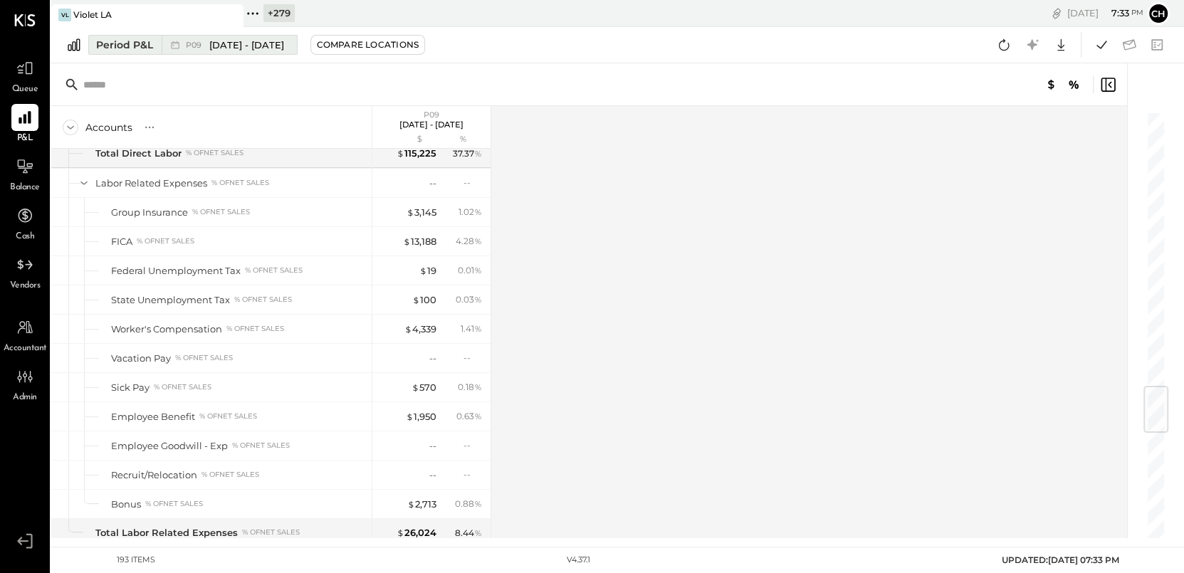
click at [258, 48] on span "[DATE] - [DATE]" at bounding box center [246, 45] width 75 height 14
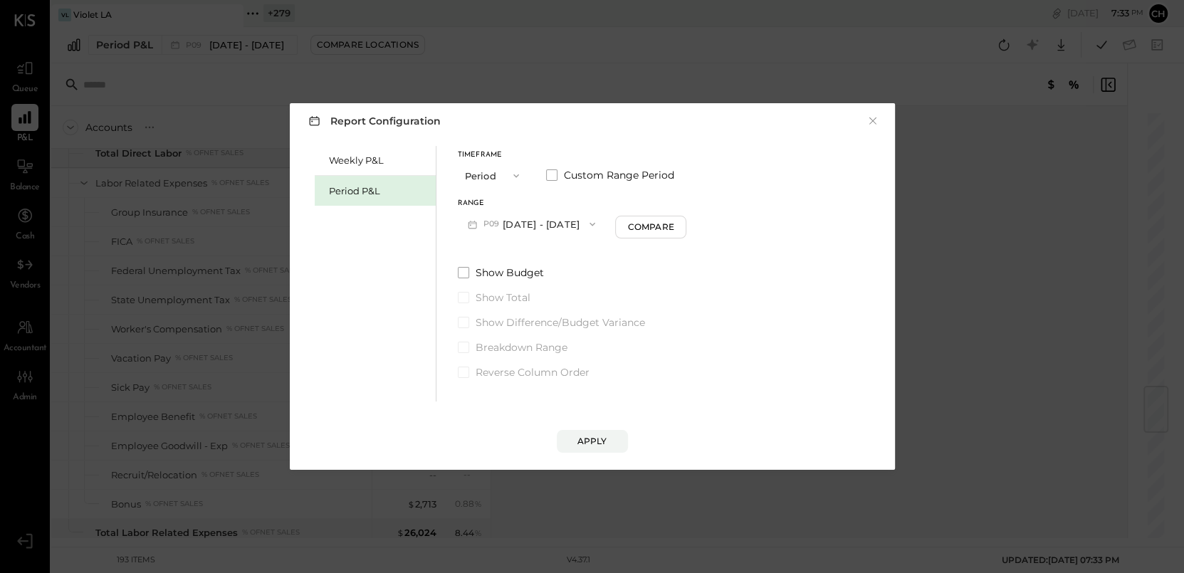
click at [562, 225] on button "P09 [DATE] - [DATE]" at bounding box center [532, 224] width 148 height 26
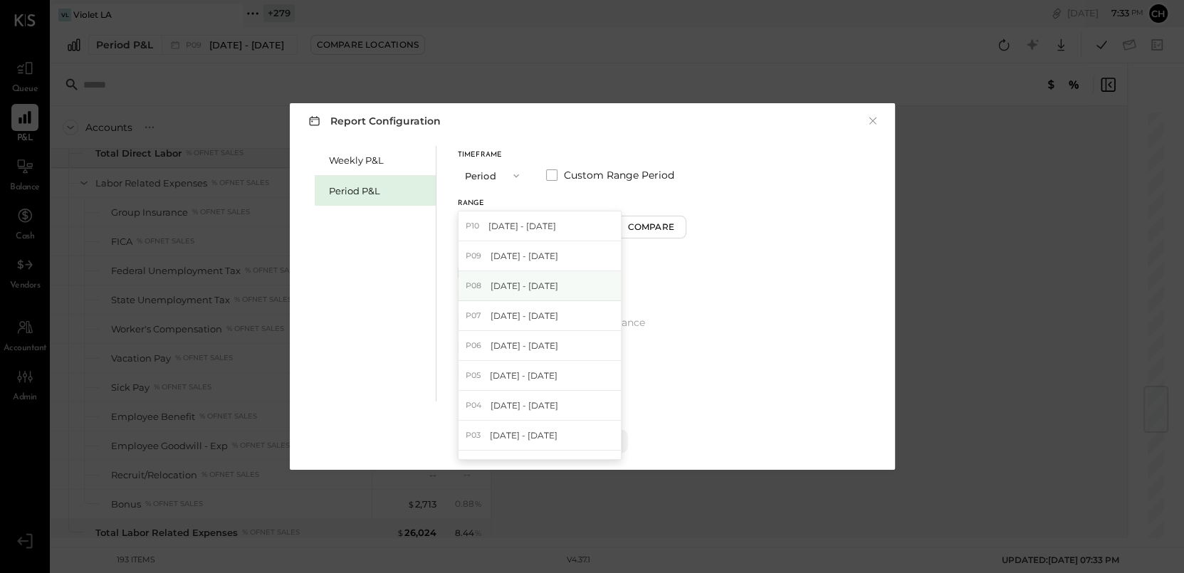
click at [555, 280] on span "[DATE] - [DATE]" at bounding box center [525, 286] width 68 height 12
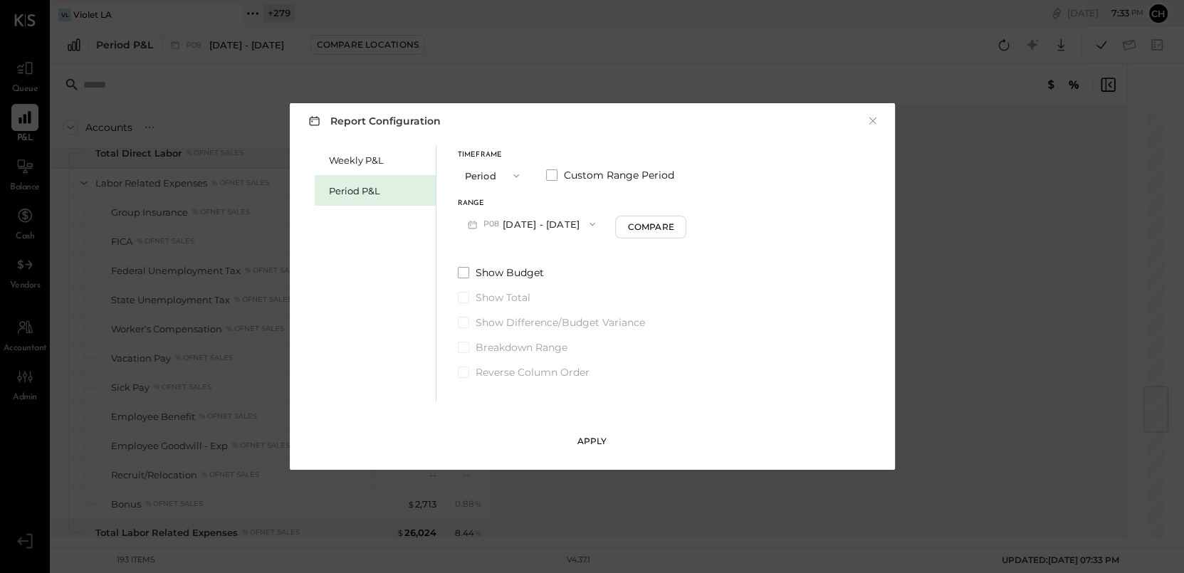
click at [596, 447] on button "Apply" at bounding box center [592, 441] width 71 height 23
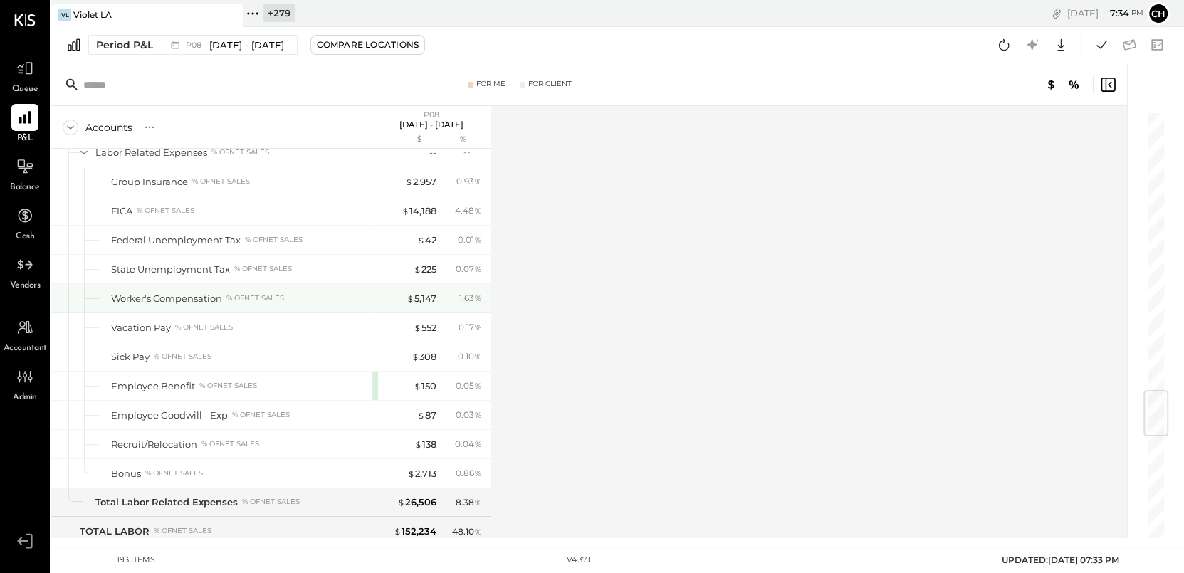
scroll to position [2399, 0]
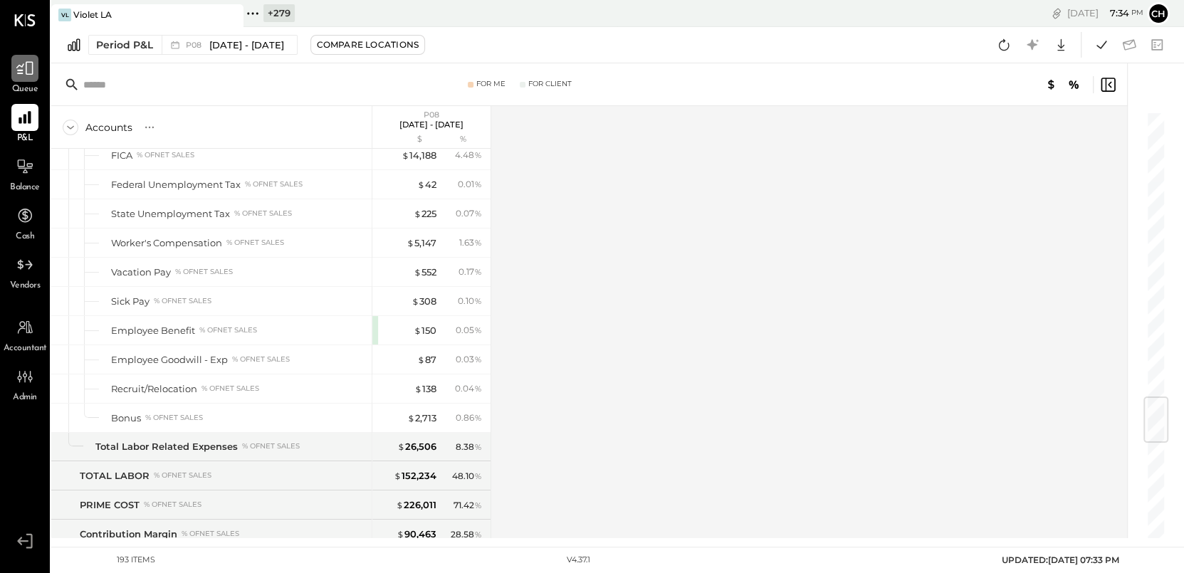
click at [31, 73] on icon at bounding box center [25, 68] width 19 height 19
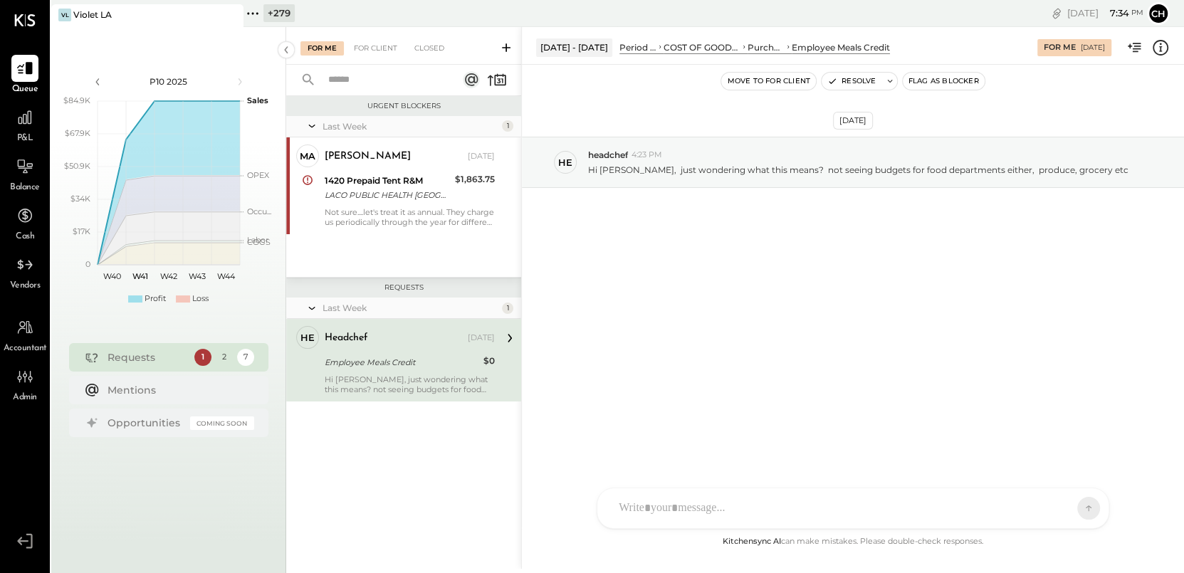
click at [715, 503] on div at bounding box center [852, 508] width 511 height 40
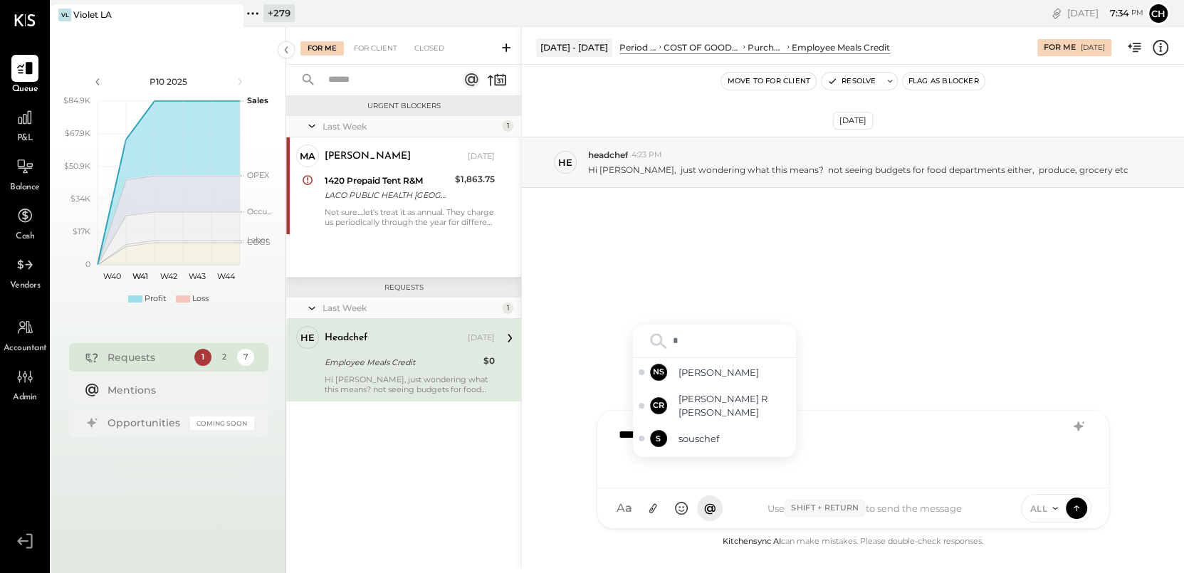
type input "**"
click at [716, 404] on span "headchef" at bounding box center [735, 401] width 112 height 14
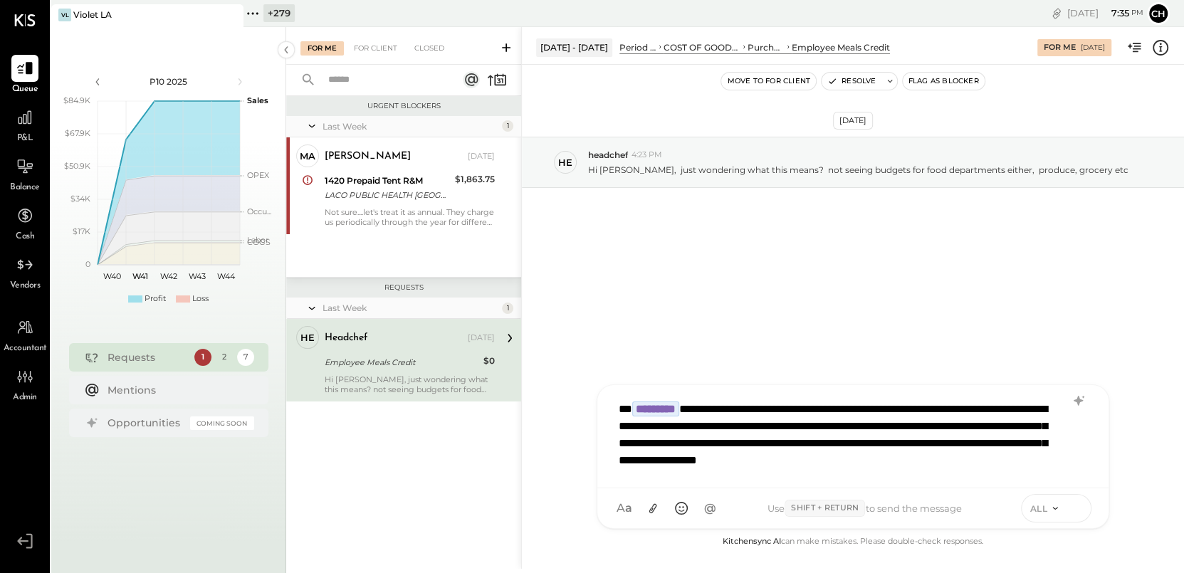
click at [1071, 509] on icon at bounding box center [1076, 508] width 13 height 14
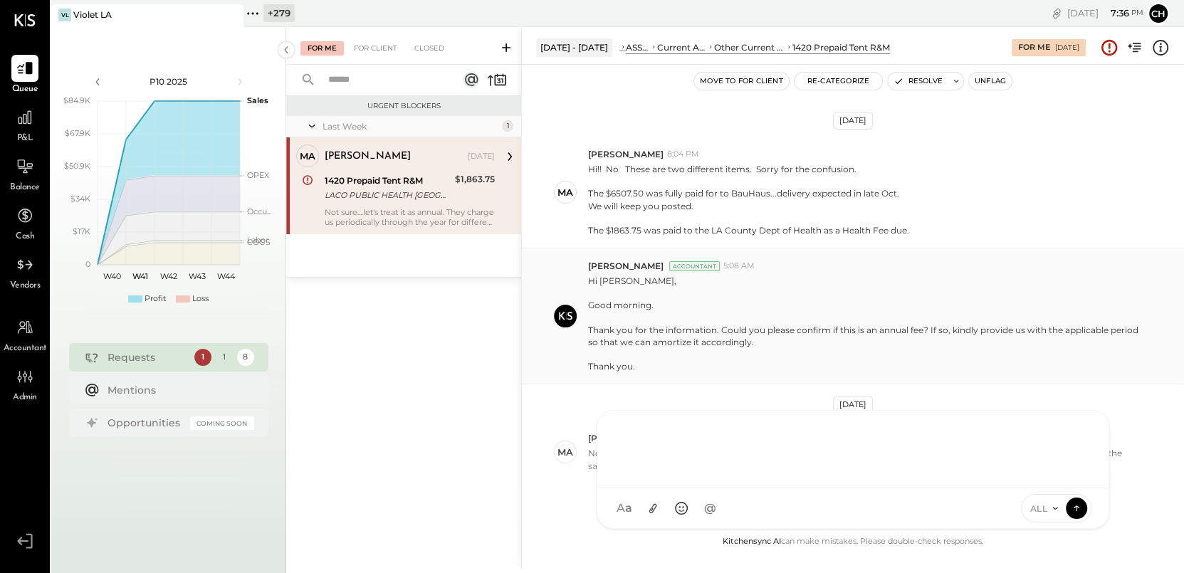
scroll to position [1039, 0]
